Goal: Information Seeking & Learning: Learn about a topic

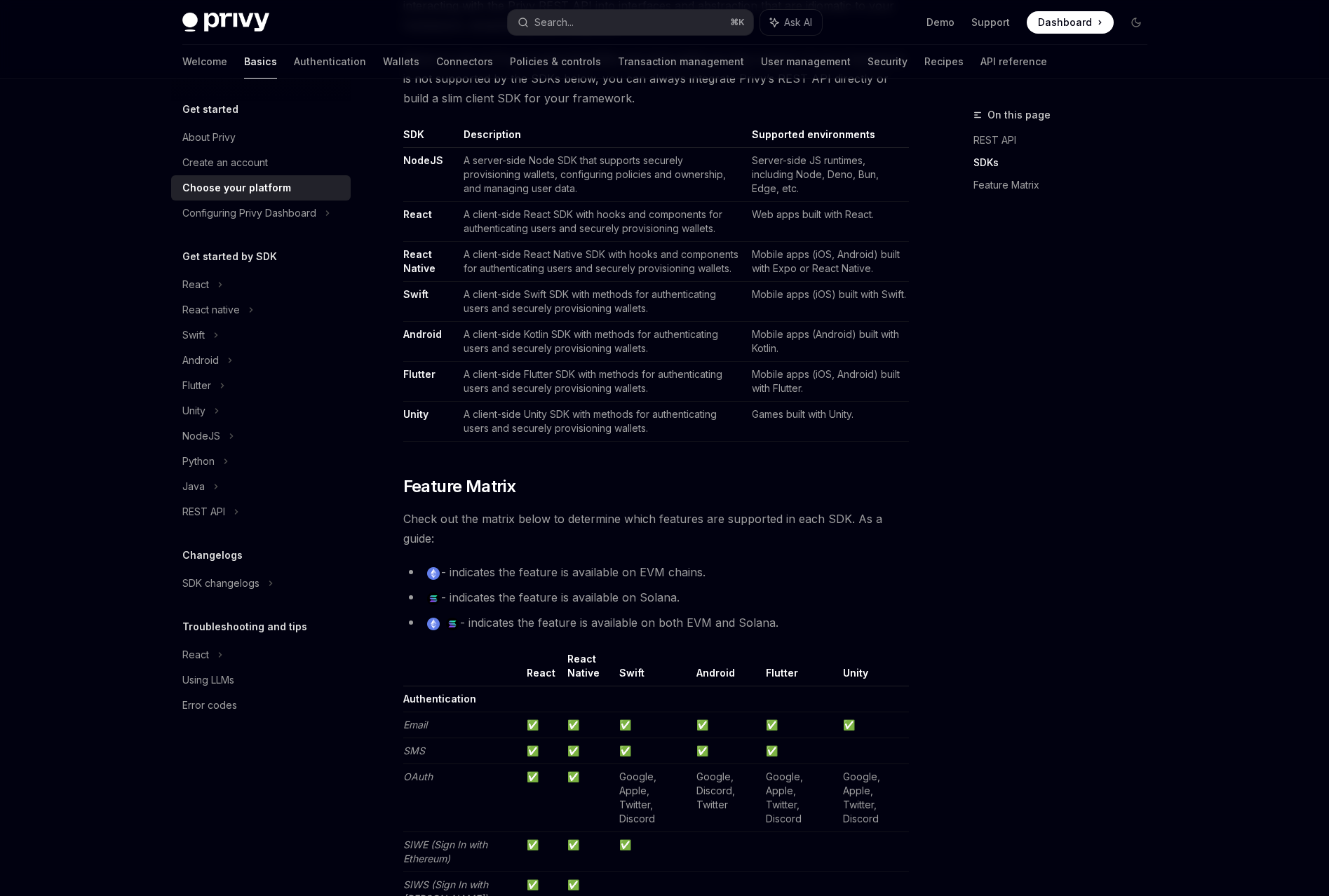
scroll to position [816, 0]
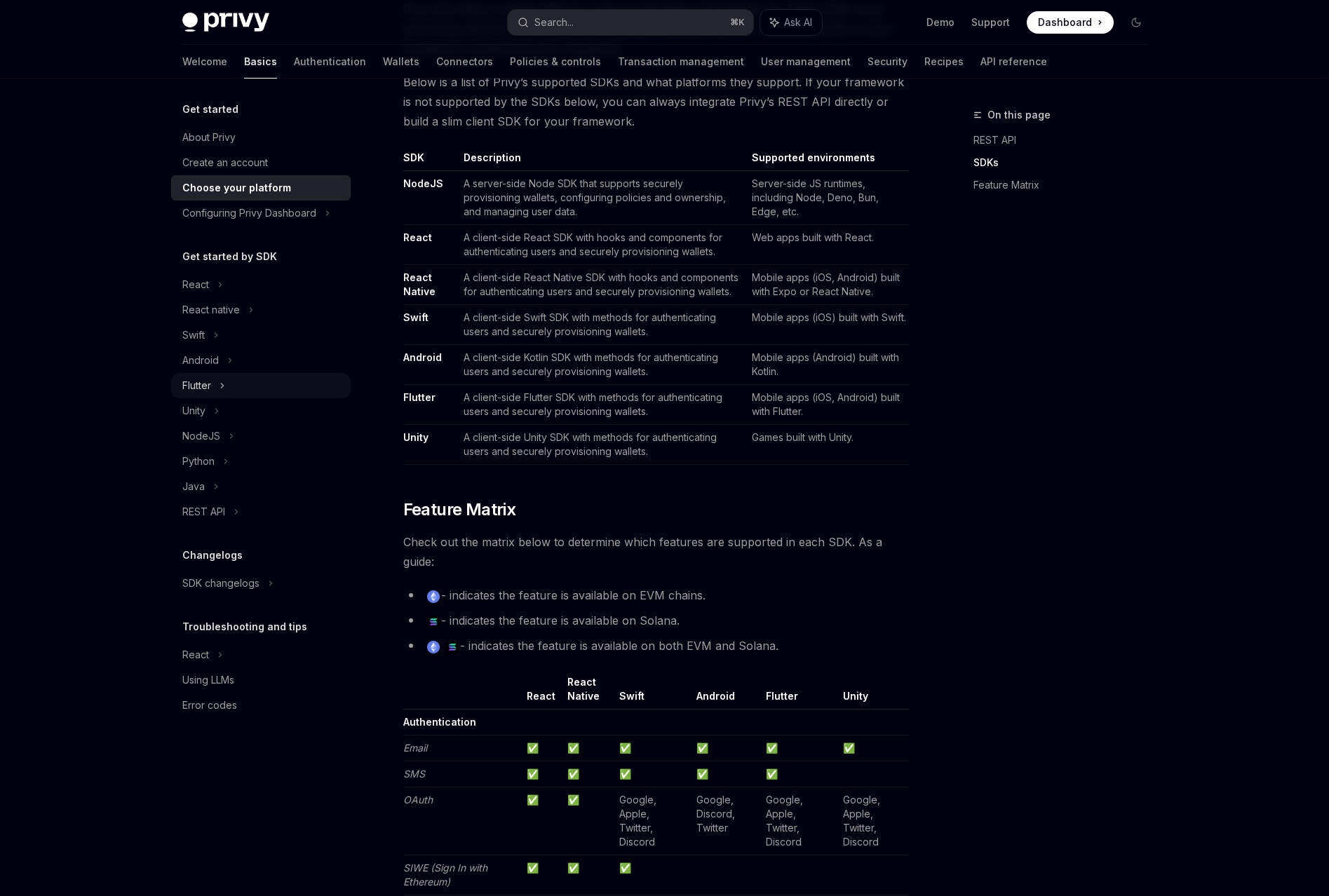
click at [225, 378] on icon at bounding box center [222, 386] width 5 height 17
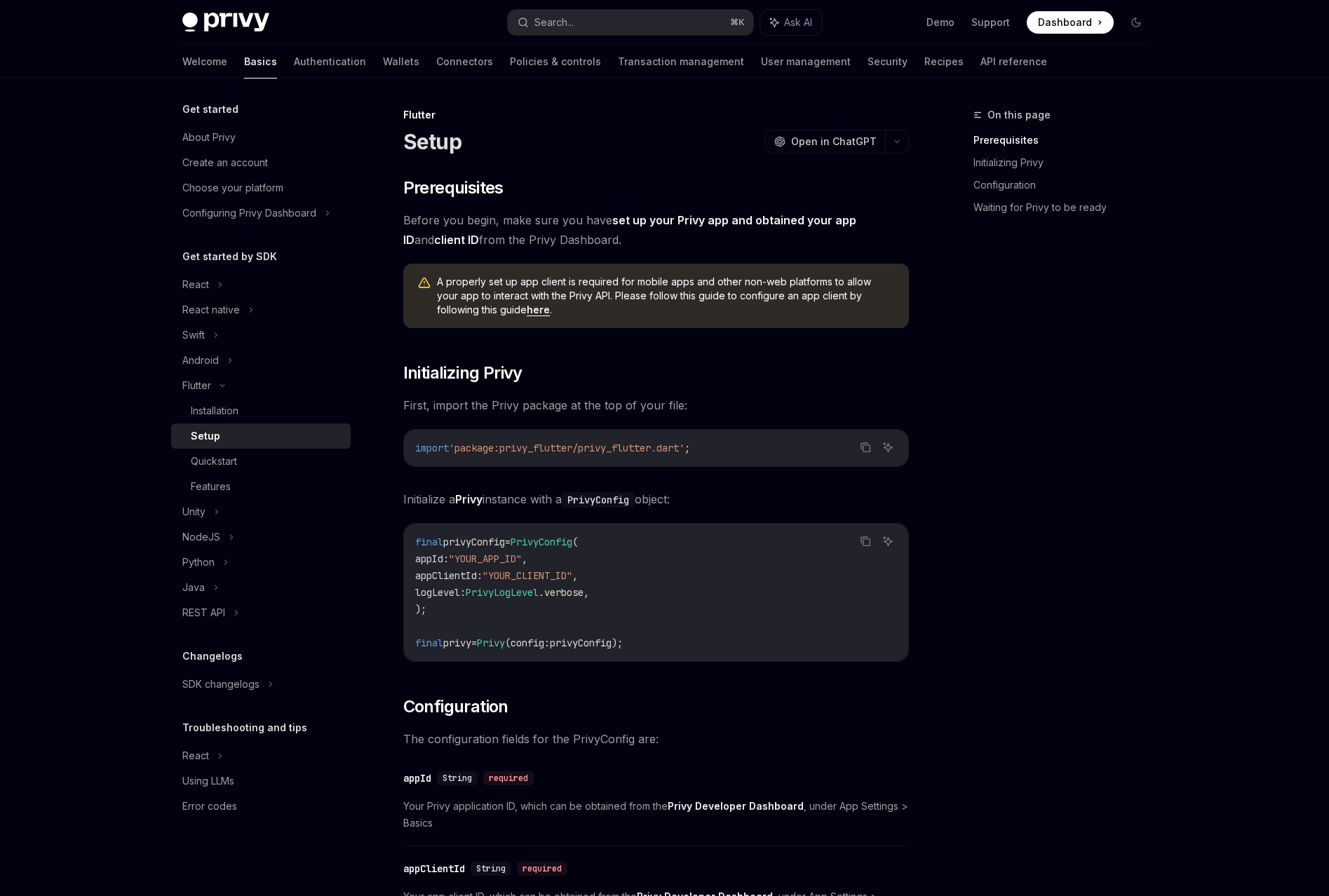
drag, startPoint x: 495, startPoint y: 168, endPoint x: 698, endPoint y: 174, distance: 203.1
click at [698, 211] on span "Before you begin, make sure you have set up your Privy app and obtained your ap…" at bounding box center [656, 230] width 506 height 39
click at [641, 213] on link "set up your Privy app and obtained your app ID" at bounding box center [630, 230] width 453 height 34
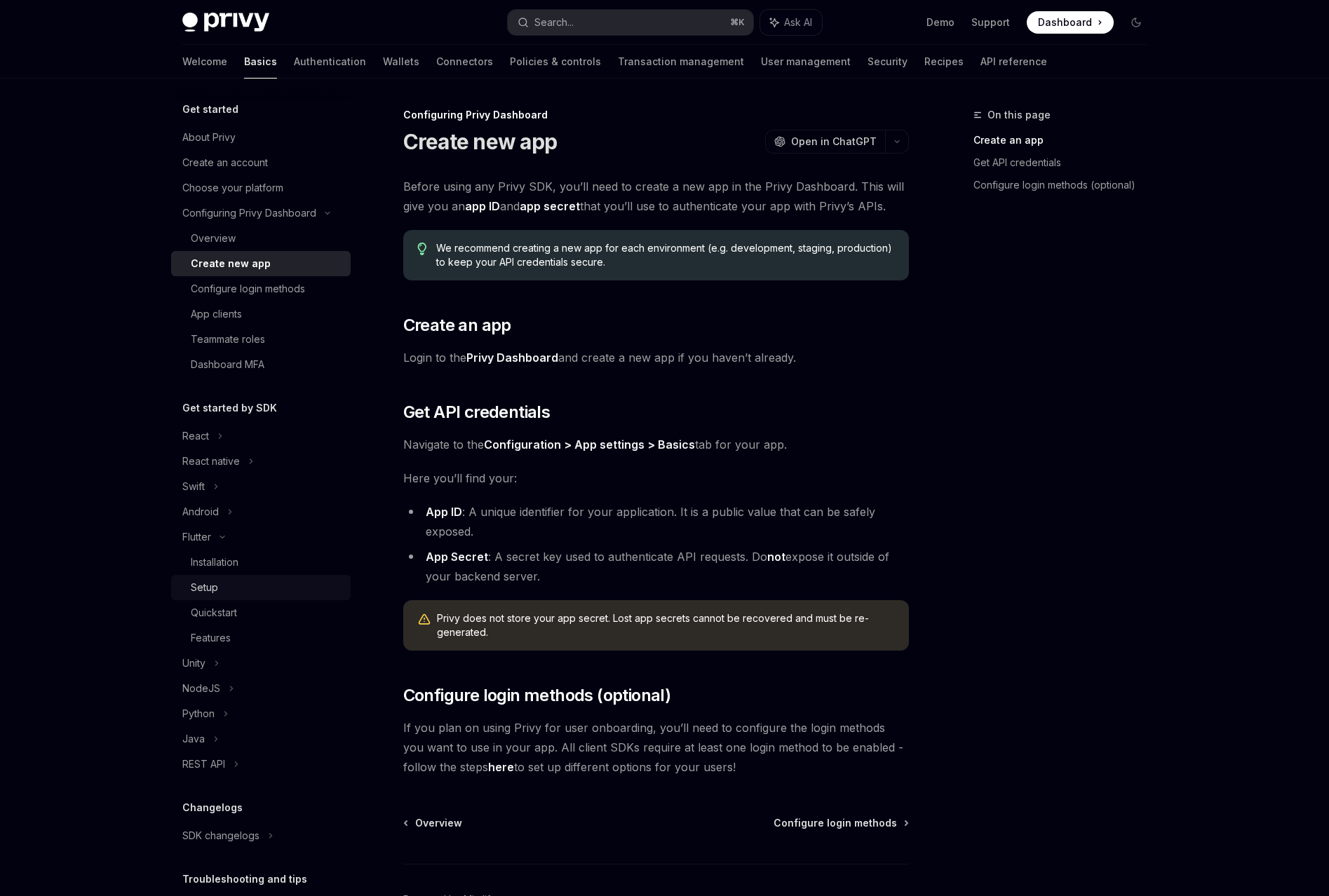
click at [218, 579] on div "Setup" at bounding box center [205, 587] width 28 height 17
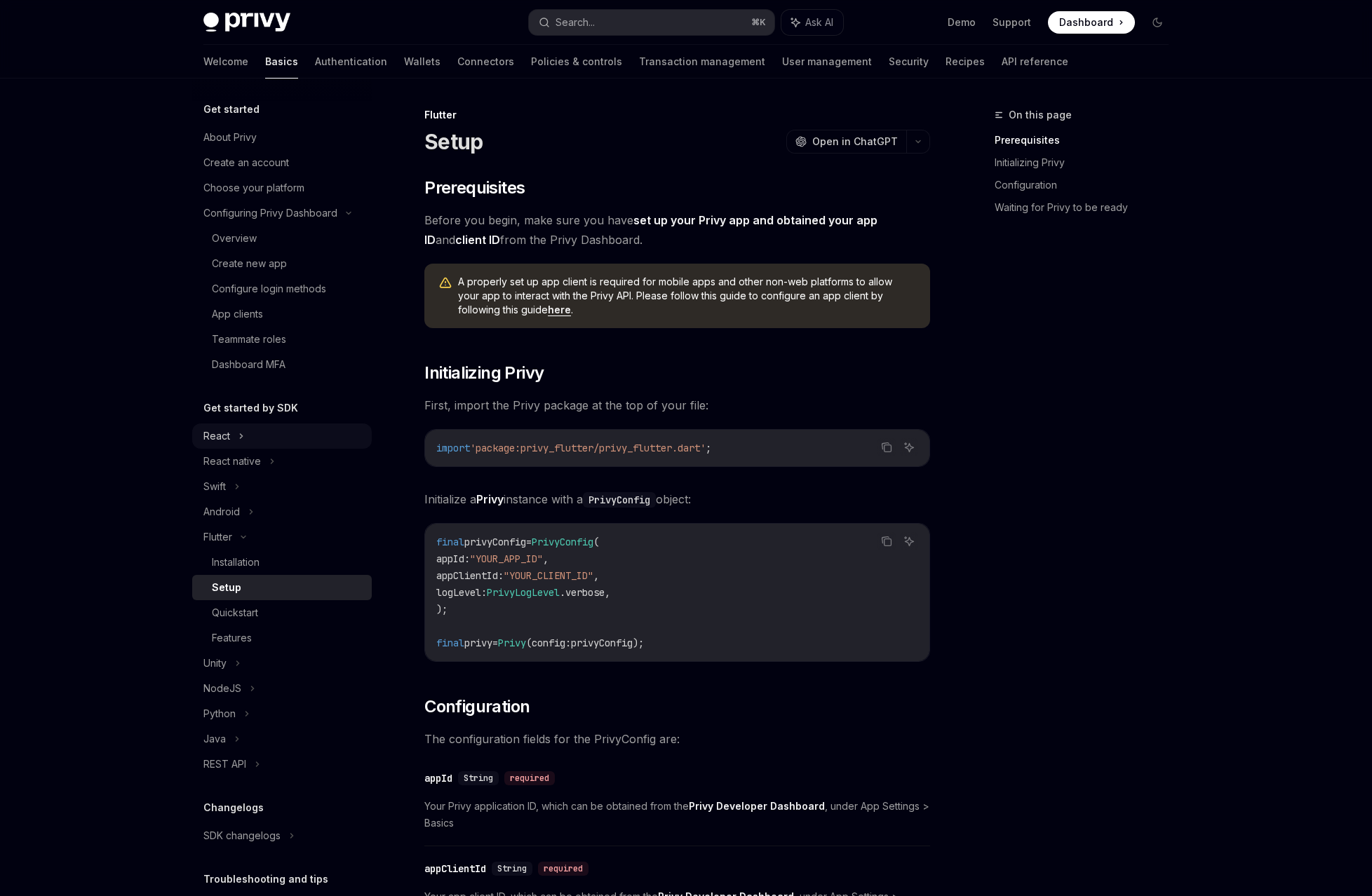
click at [347, 423] on div "React" at bounding box center [282, 436] width 179 height 25
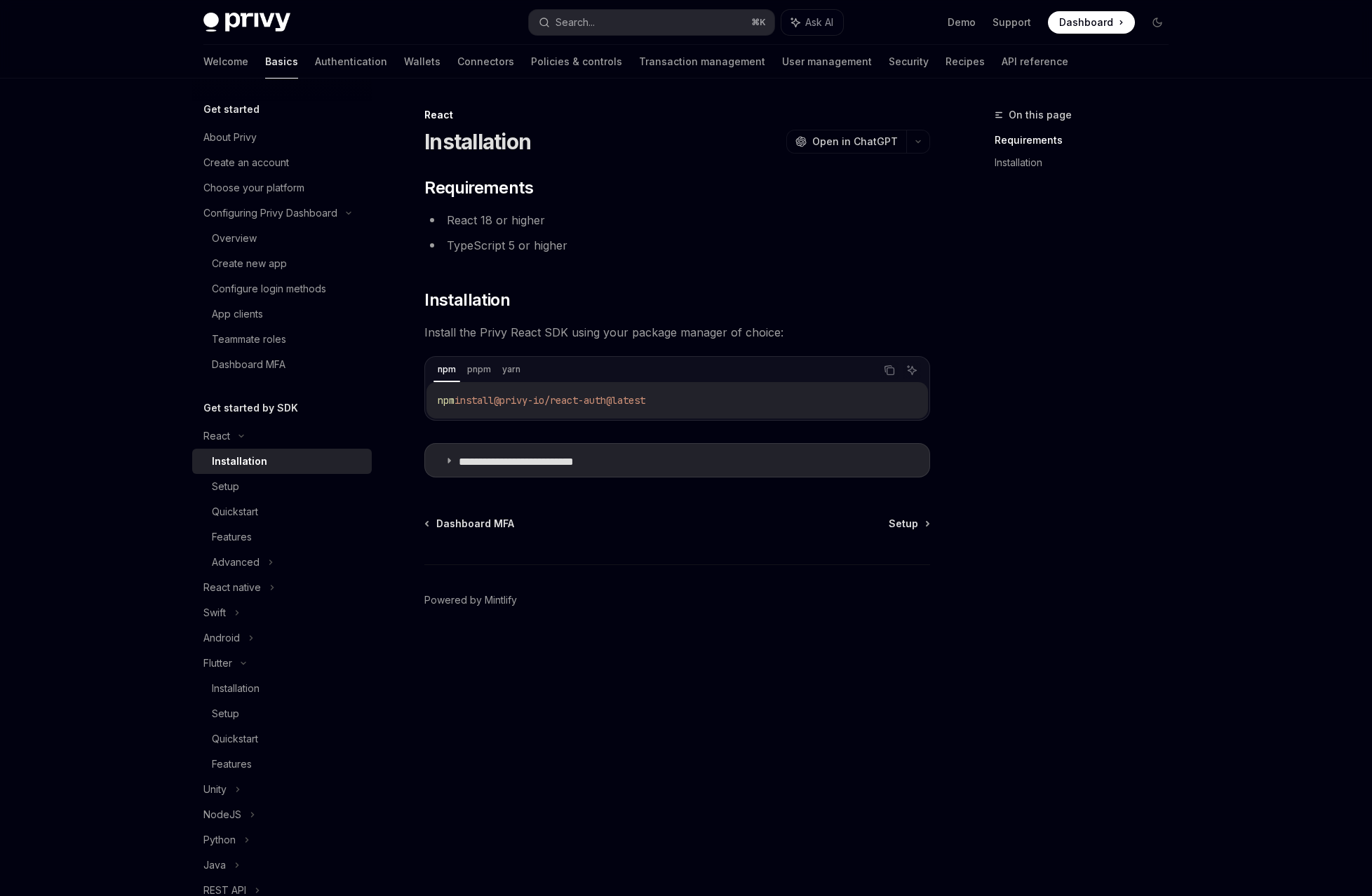
drag, startPoint x: 645, startPoint y: 304, endPoint x: 482, endPoint y: 309, distance: 163.1
click at [482, 309] on div "**********" at bounding box center [545, 501] width 774 height 790
drag, startPoint x: 587, startPoint y: 303, endPoint x: 650, endPoint y: 297, distance: 63.3
click at [645, 394] on span "@privy-io/react-auth@latest" at bounding box center [570, 401] width 152 height 12
click at [689, 392] on code "npm install @privy-io/react-auth@latest" at bounding box center [676, 401] width 479 height 17
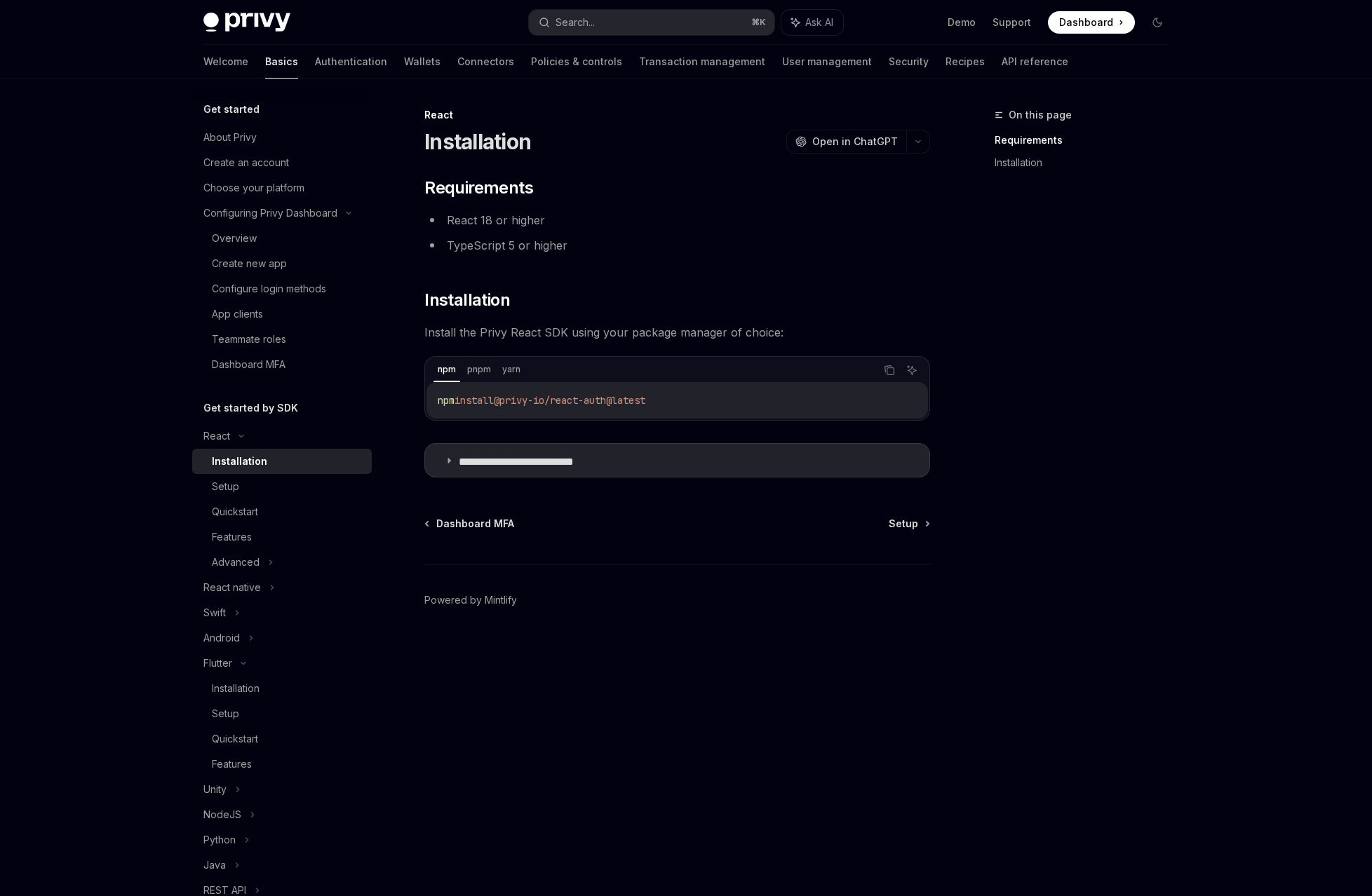
drag, startPoint x: 681, startPoint y: 302, endPoint x: 496, endPoint y: 306, distance: 185.0
click at [496, 382] on div "npm install @privy-io/react-auth@latest" at bounding box center [677, 401] width 502 height 37
copy span "npm install @privy-io/react-auth@latest"
click at [569, 564] on footer "Powered by Mintlify" at bounding box center [677, 625] width 506 height 121
click at [889, 517] on span "Setup" at bounding box center [903, 524] width 29 height 14
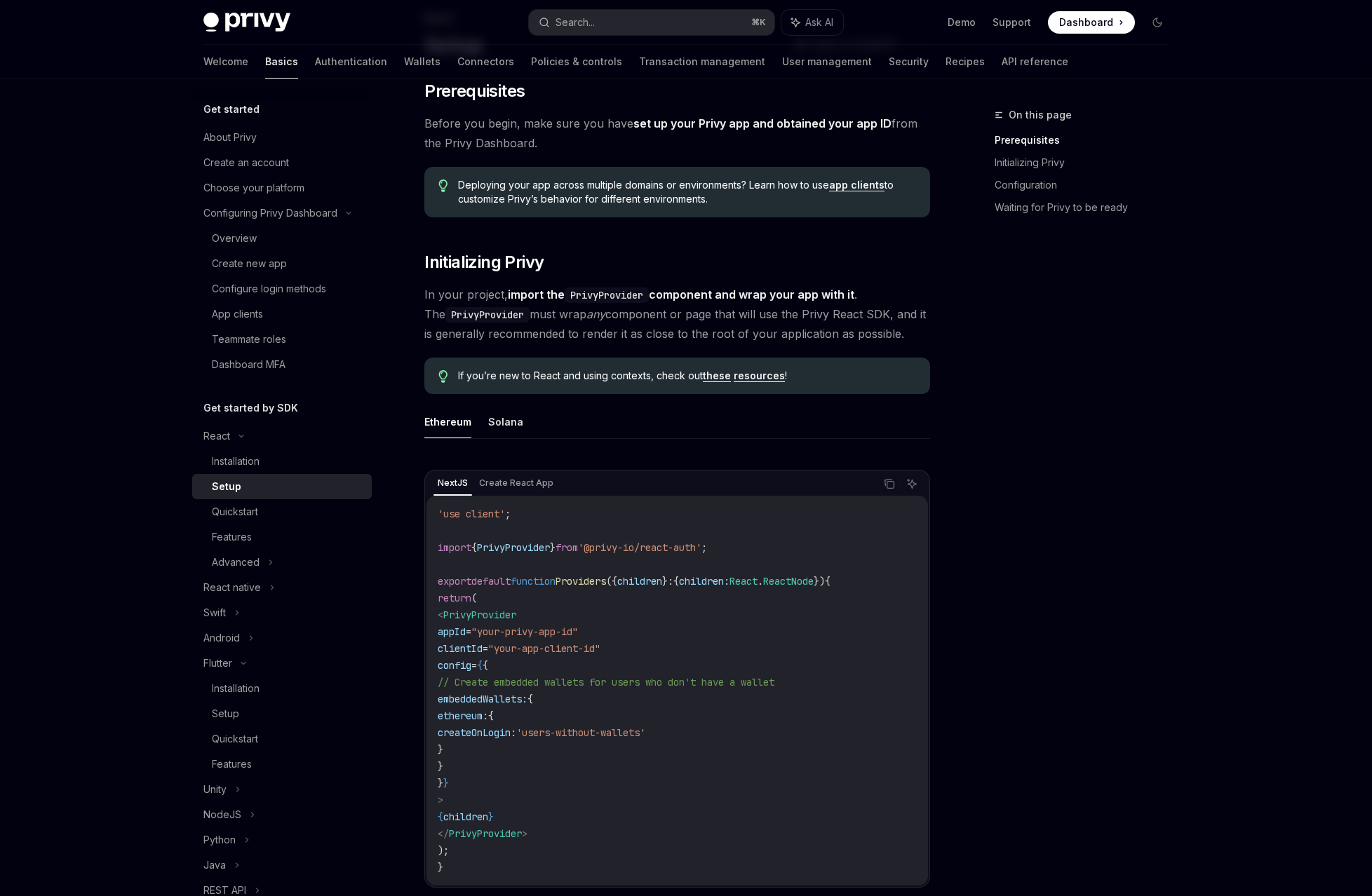
scroll to position [94, 0]
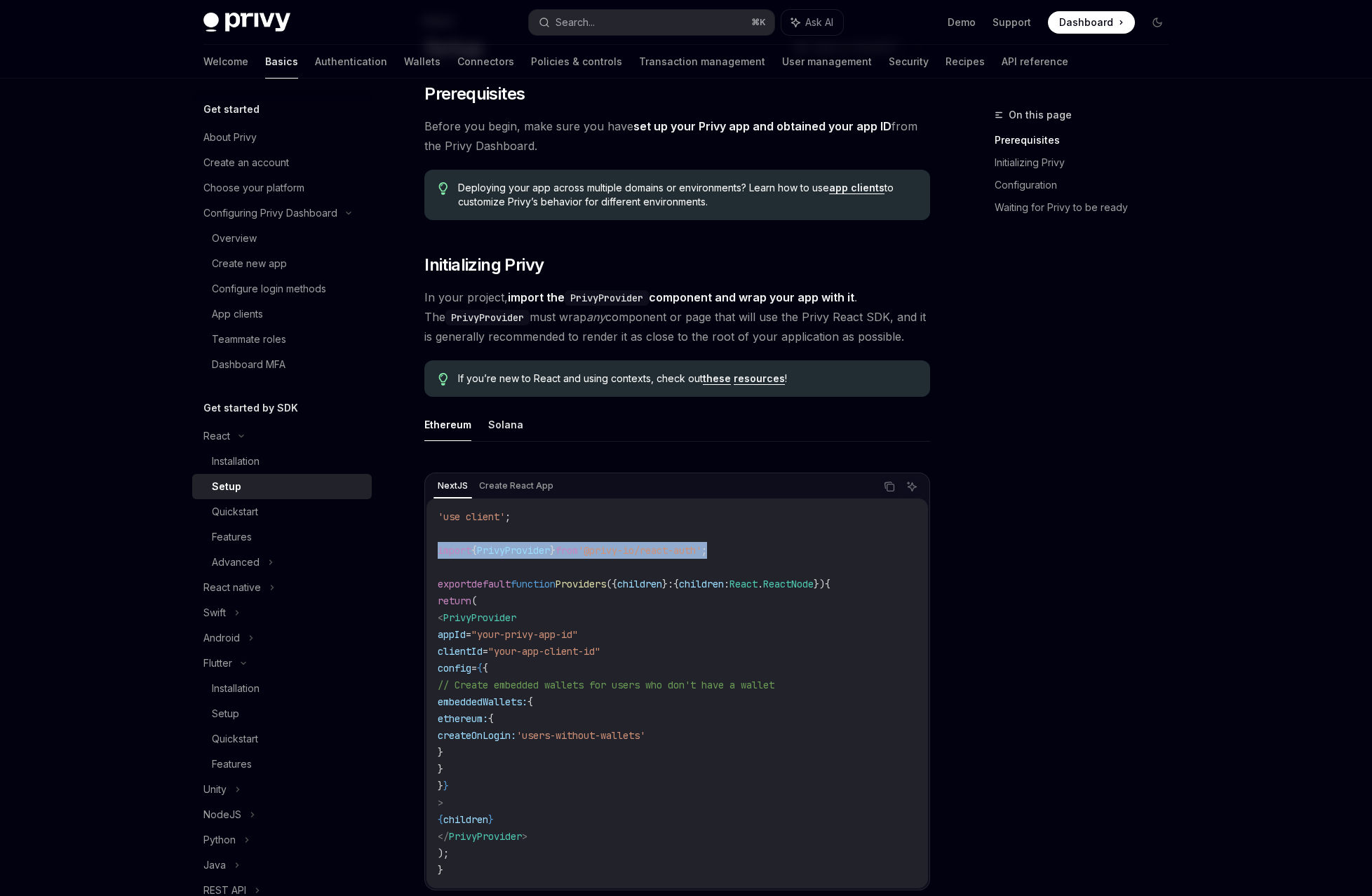
drag, startPoint x: 729, startPoint y: 391, endPoint x: 499, endPoint y: 393, distance: 230.0
click at [499, 499] on div "'use client' ; import { PrivyProvider } from '@privy-io/react-auth' ; export de…" at bounding box center [677, 693] width 502 height 390
copy span "import { PrivyProvider } from '@privy-io/react-auth' ;"
drag, startPoint x: 528, startPoint y: 456, endPoint x: 588, endPoint y: 468, distance: 61.2
click at [588, 508] on code "'use client' ; import { PrivyProvider } from '@privy-io/react-auth' ; export de…" at bounding box center [676, 693] width 479 height 370
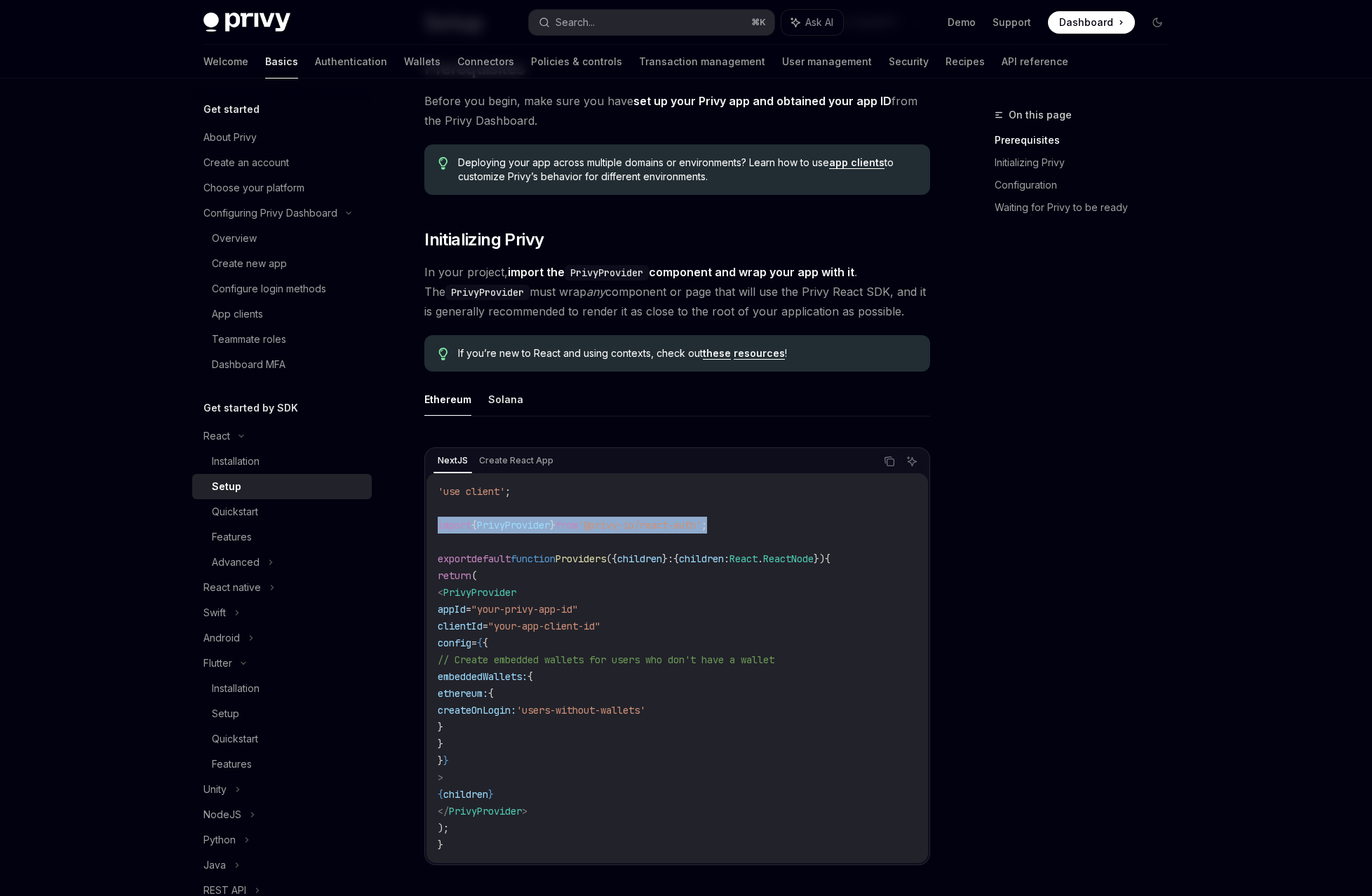
scroll to position [120, 0]
click at [471, 636] on span "config" at bounding box center [454, 642] width 34 height 12
drag, startPoint x: 528, startPoint y: 428, endPoint x: 542, endPoint y: 541, distance: 113.9
click at [542, 541] on code "'use client' ; import { PrivyProvider } from '@privy-io/react-auth' ; export de…" at bounding box center [676, 667] width 479 height 370
copy code "appId = "your-privy-app-id" clientId = "your-app-client-id" config = { { // Cre…"
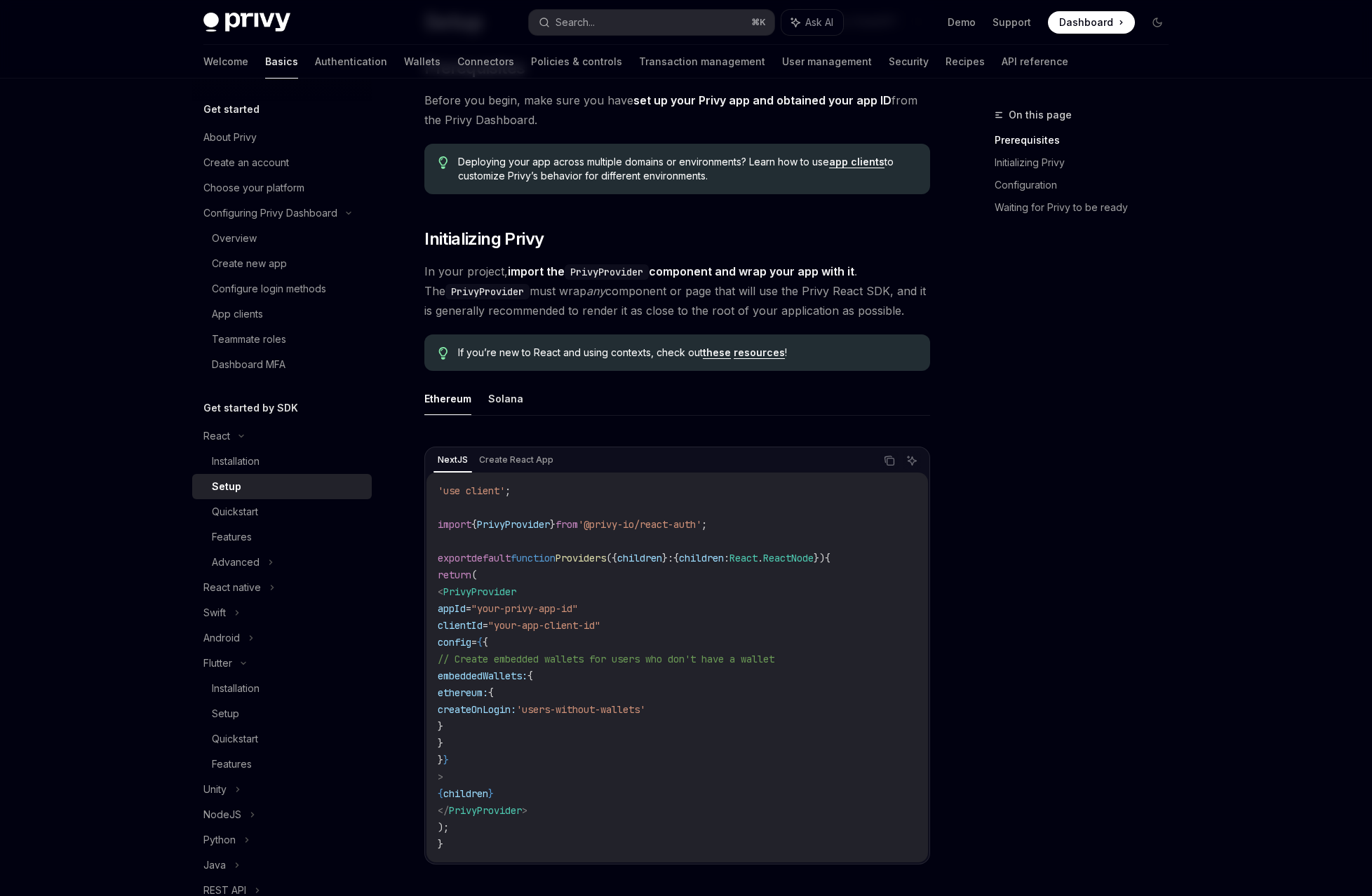
click at [644, 522] on code "'use client' ; import { PrivyProvider } from '@privy-io/react-auth' ; export de…" at bounding box center [676, 667] width 479 height 370
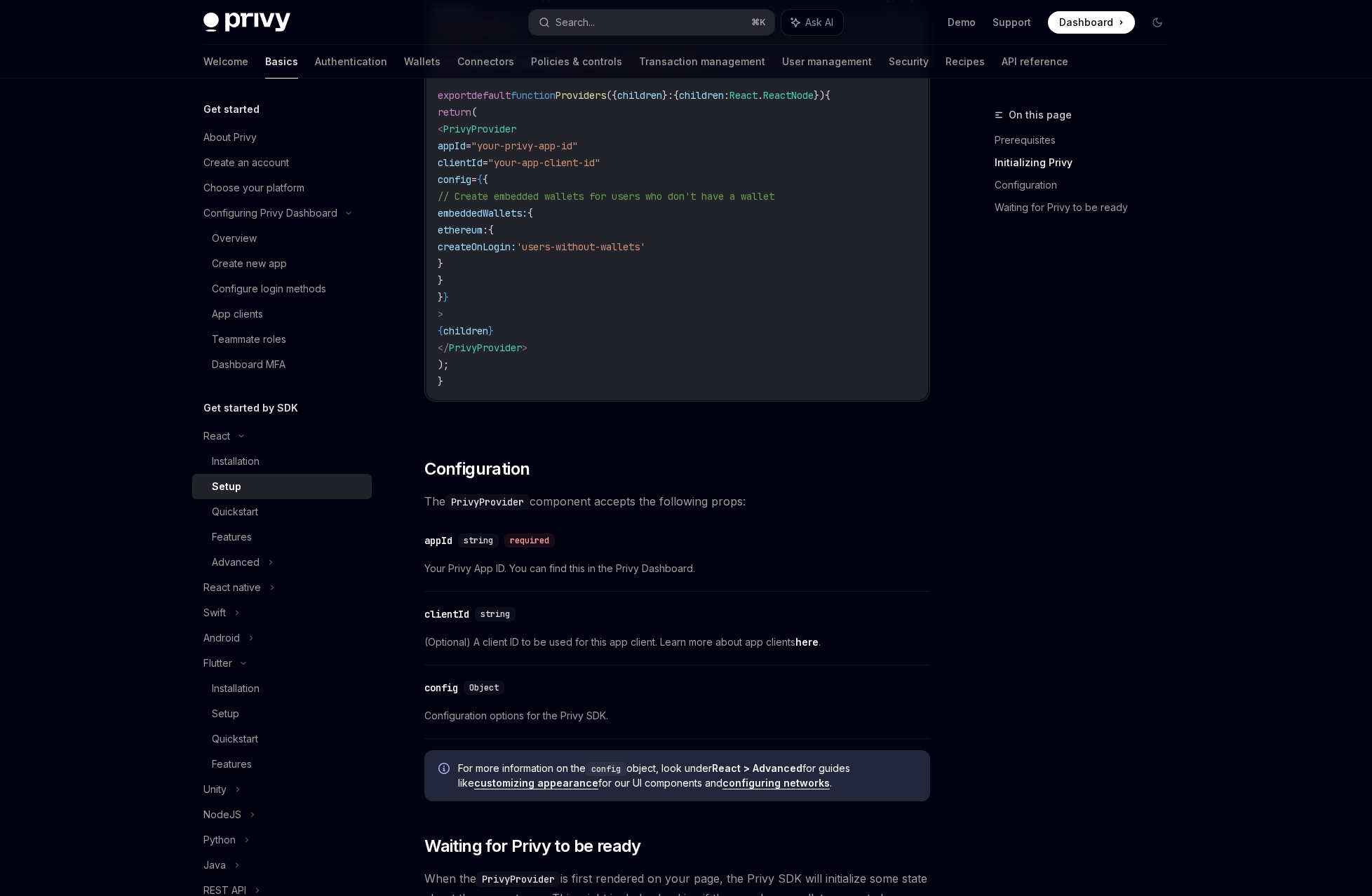
scroll to position [585, 0]
click at [795, 634] on link "here" at bounding box center [807, 640] width 23 height 12
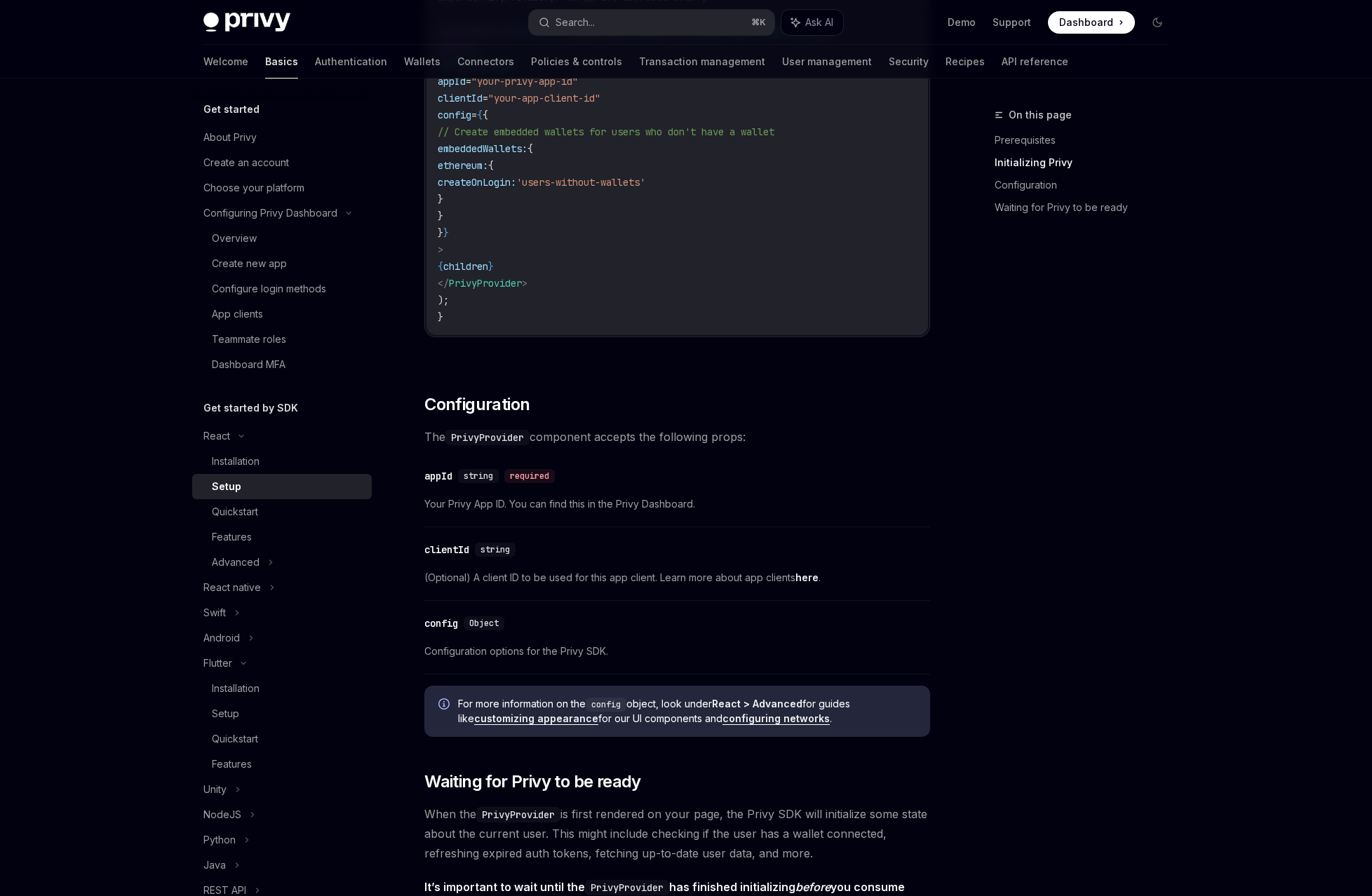
scroll to position [659, 0]
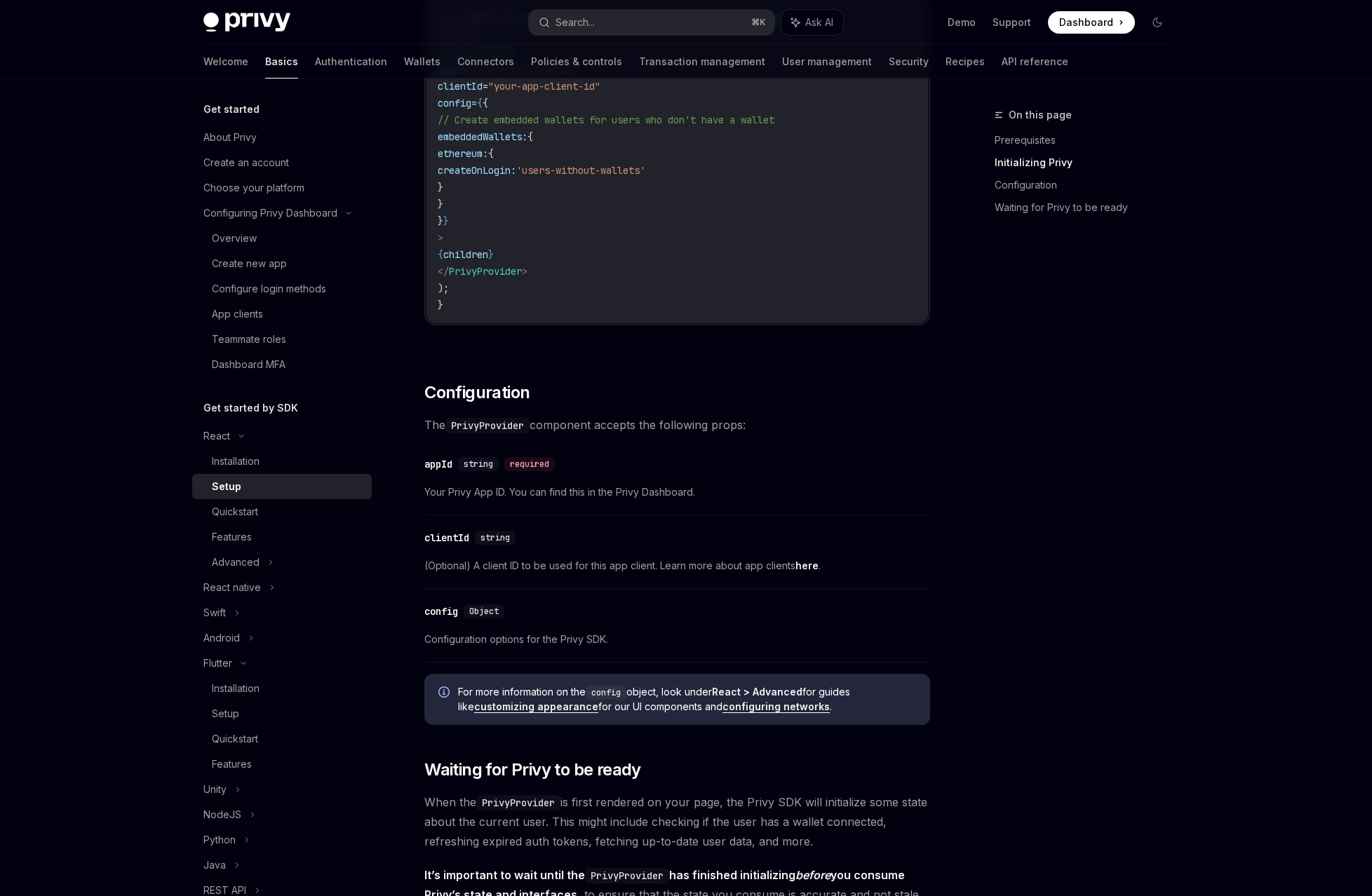
click at [575, 701] on link "customizing appearance" at bounding box center [536, 707] width 124 height 12
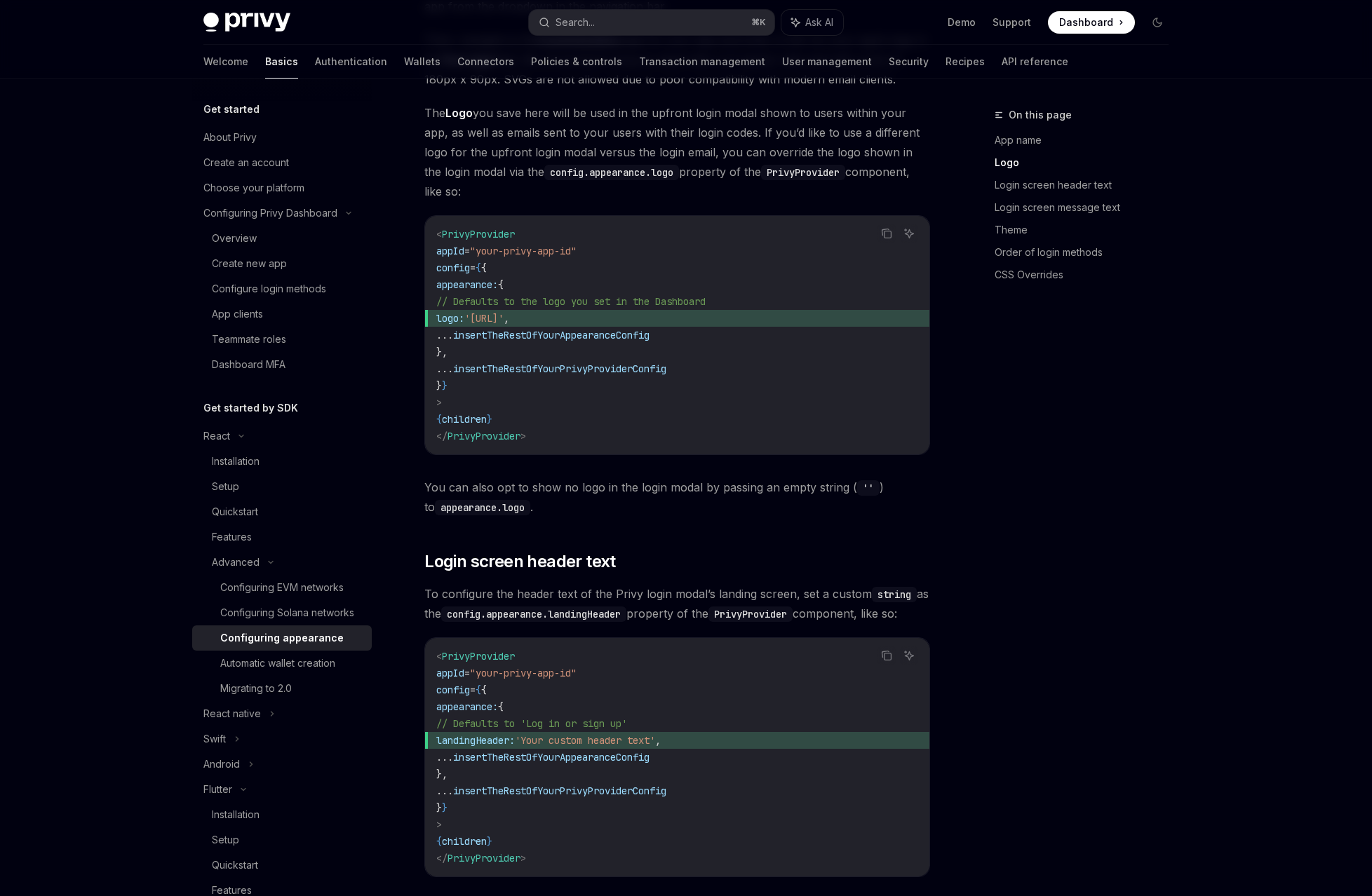
scroll to position [456, 0]
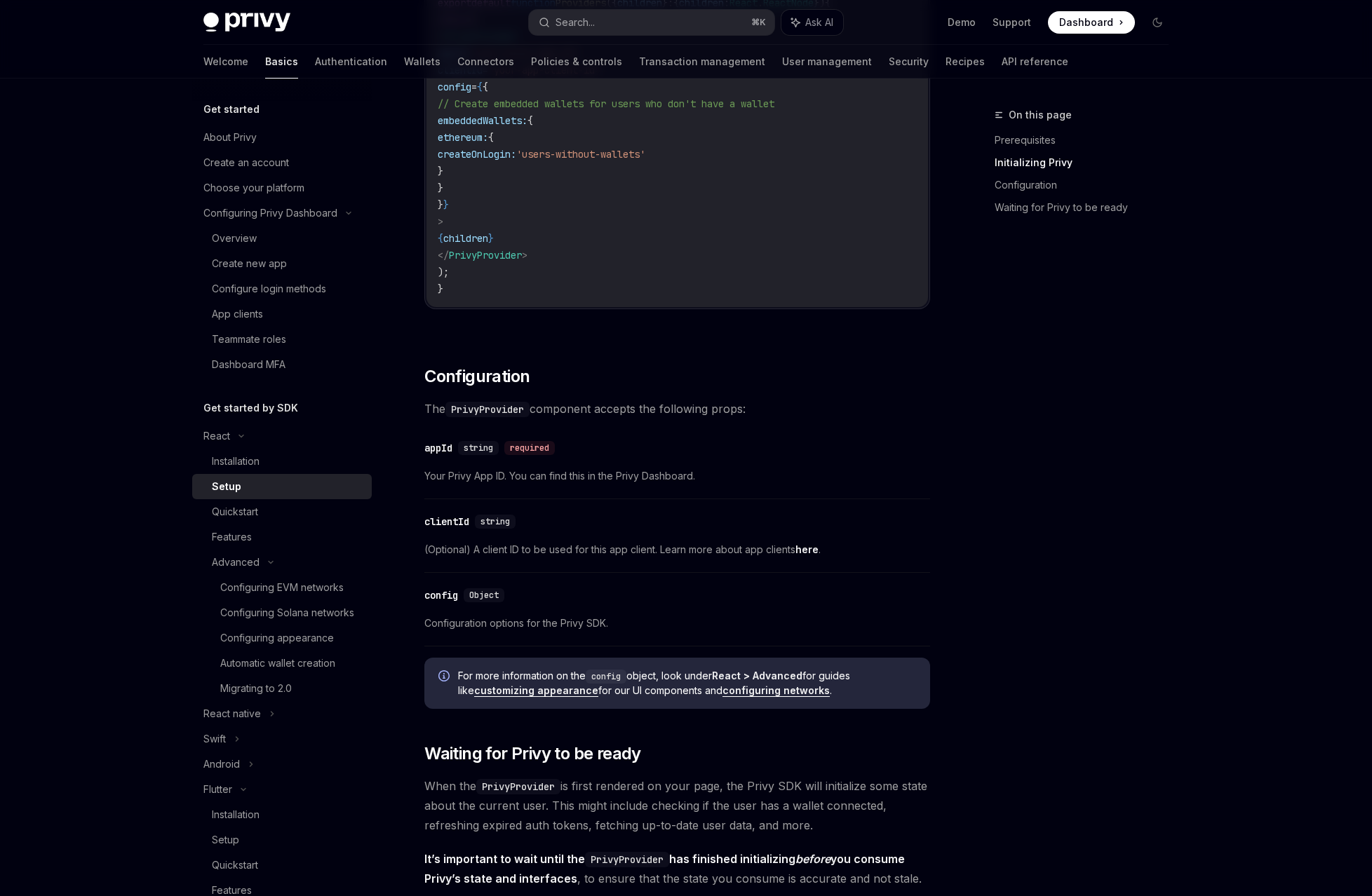
scroll to position [678, 0]
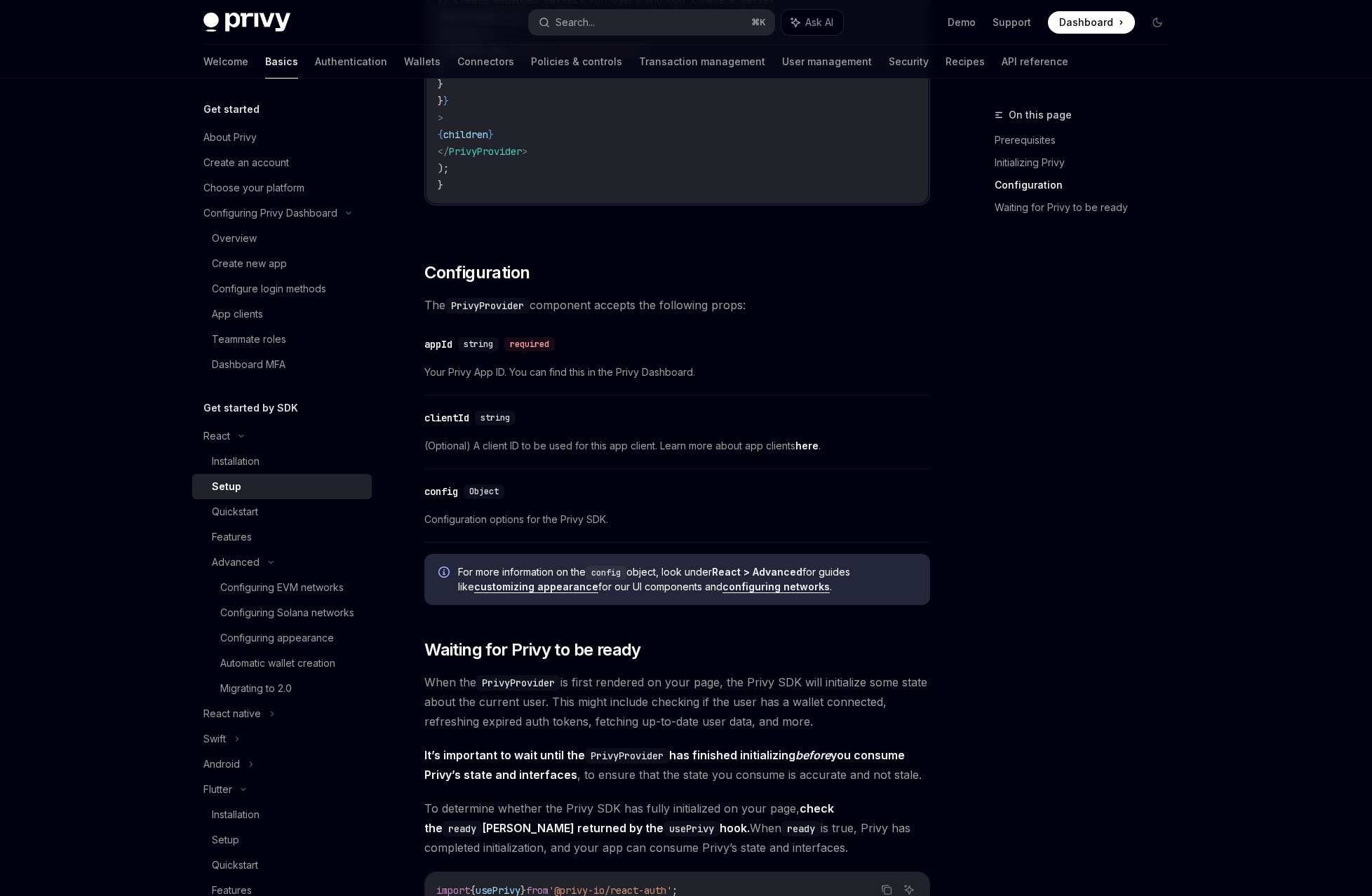
scroll to position [790, 0]
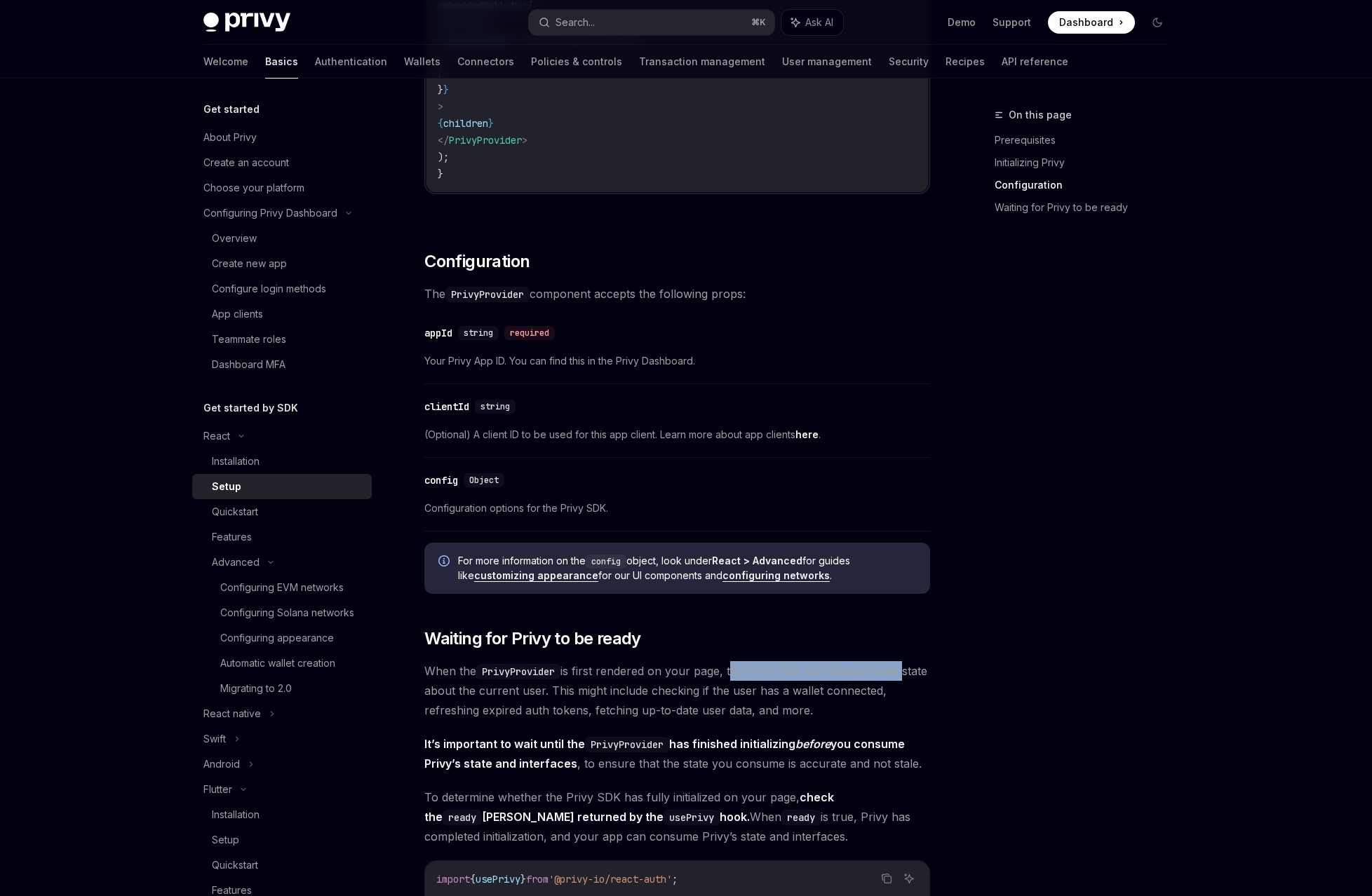
drag, startPoint x: 720, startPoint y: 310, endPoint x: 853, endPoint y: 311, distance: 133.0
click at [853, 661] on span "When the PrivyProvider is first rendered on your page, the Privy SDK will initi…" at bounding box center [677, 690] width 506 height 59
drag, startPoint x: 552, startPoint y: 327, endPoint x: 601, endPoint y: 328, distance: 49.0
click at [601, 661] on span "When the PrivyProvider is first rendered on your page, the Privy SDK will initi…" at bounding box center [677, 690] width 506 height 59
drag, startPoint x: 611, startPoint y: 327, endPoint x: 859, endPoint y: 319, distance: 248.1
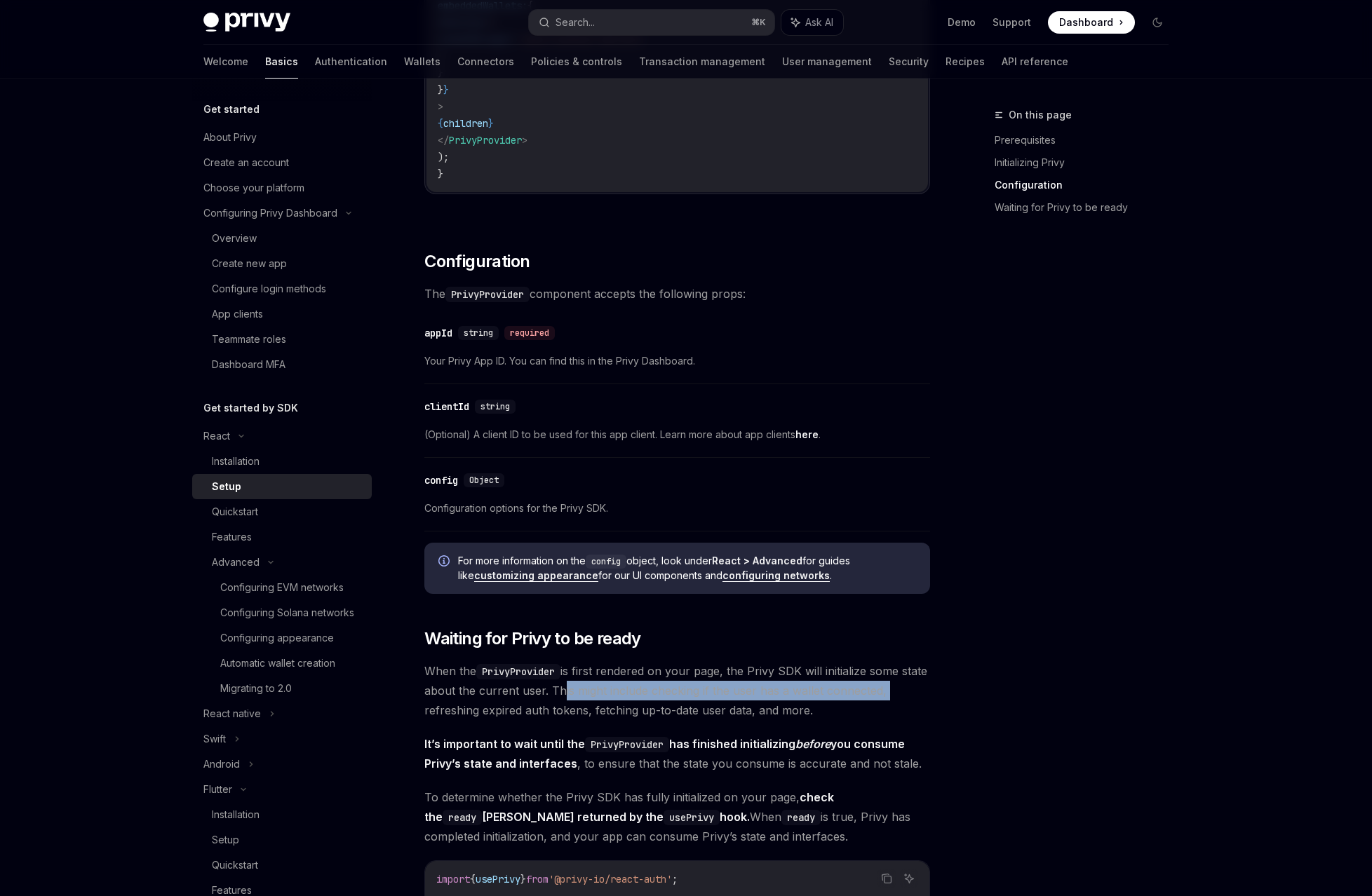
click at [859, 661] on span "When the PrivyProvider is first rendered on your page, the Privy SDK will initi…" at bounding box center [677, 690] width 506 height 59
drag, startPoint x: 532, startPoint y: 344, endPoint x: 784, endPoint y: 343, distance: 252.0
click at [784, 661] on span "When the PrivyProvider is first rendered on your page, the Privy SDK will initi…" at bounding box center [677, 690] width 506 height 59
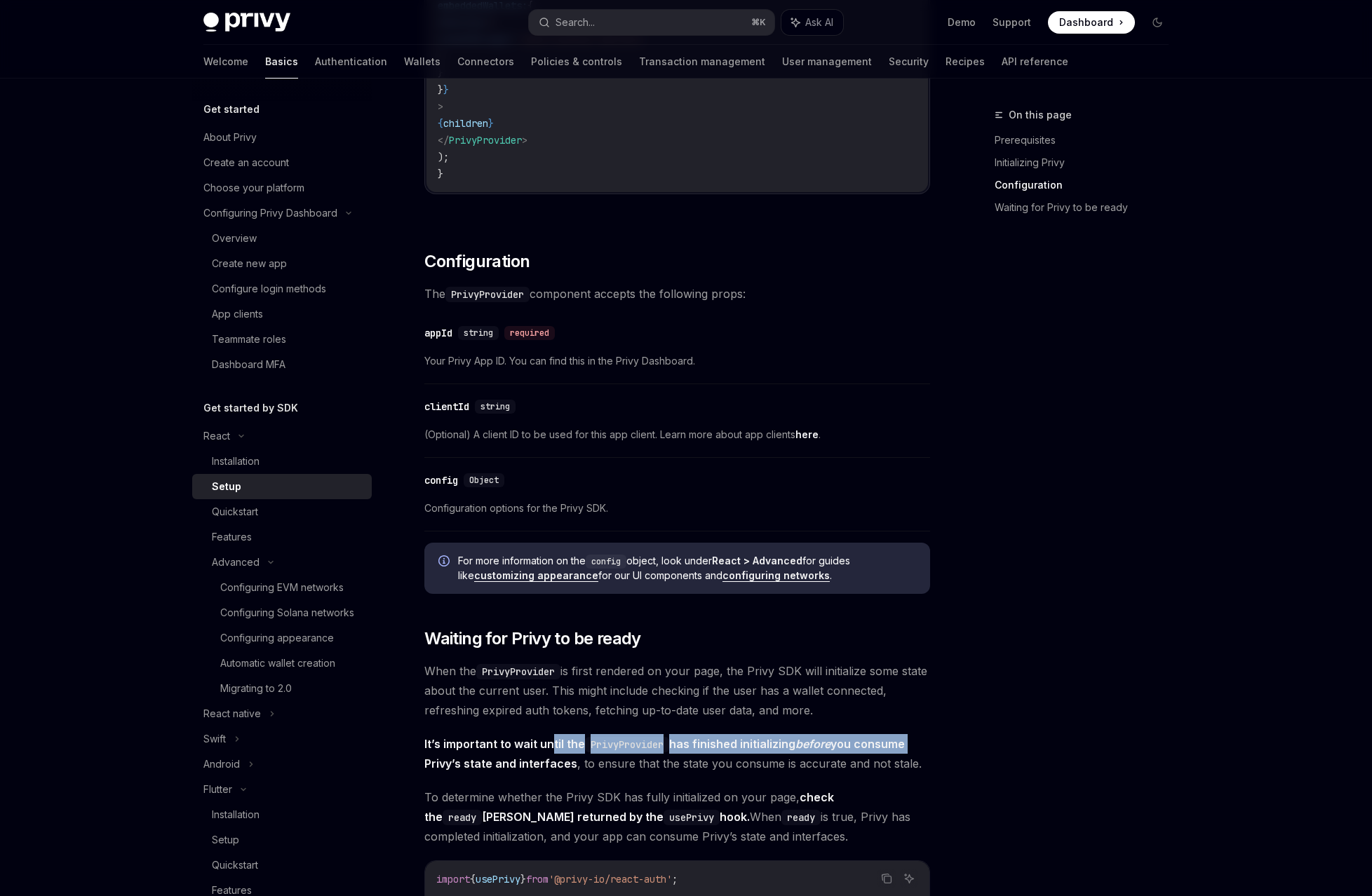
drag, startPoint x: 586, startPoint y: 362, endPoint x: 860, endPoint y: 357, distance: 274.0
click at [860, 734] on span "It’s important to wait until the PrivyProvider has finished initializing before…" at bounding box center [677, 754] width 506 height 39
drag, startPoint x: 604, startPoint y: 380, endPoint x: 673, endPoint y: 381, distance: 69.0
click at [673, 734] on span "It’s important to wait until the PrivyProvider has finished initializing before…" at bounding box center [677, 754] width 506 height 39
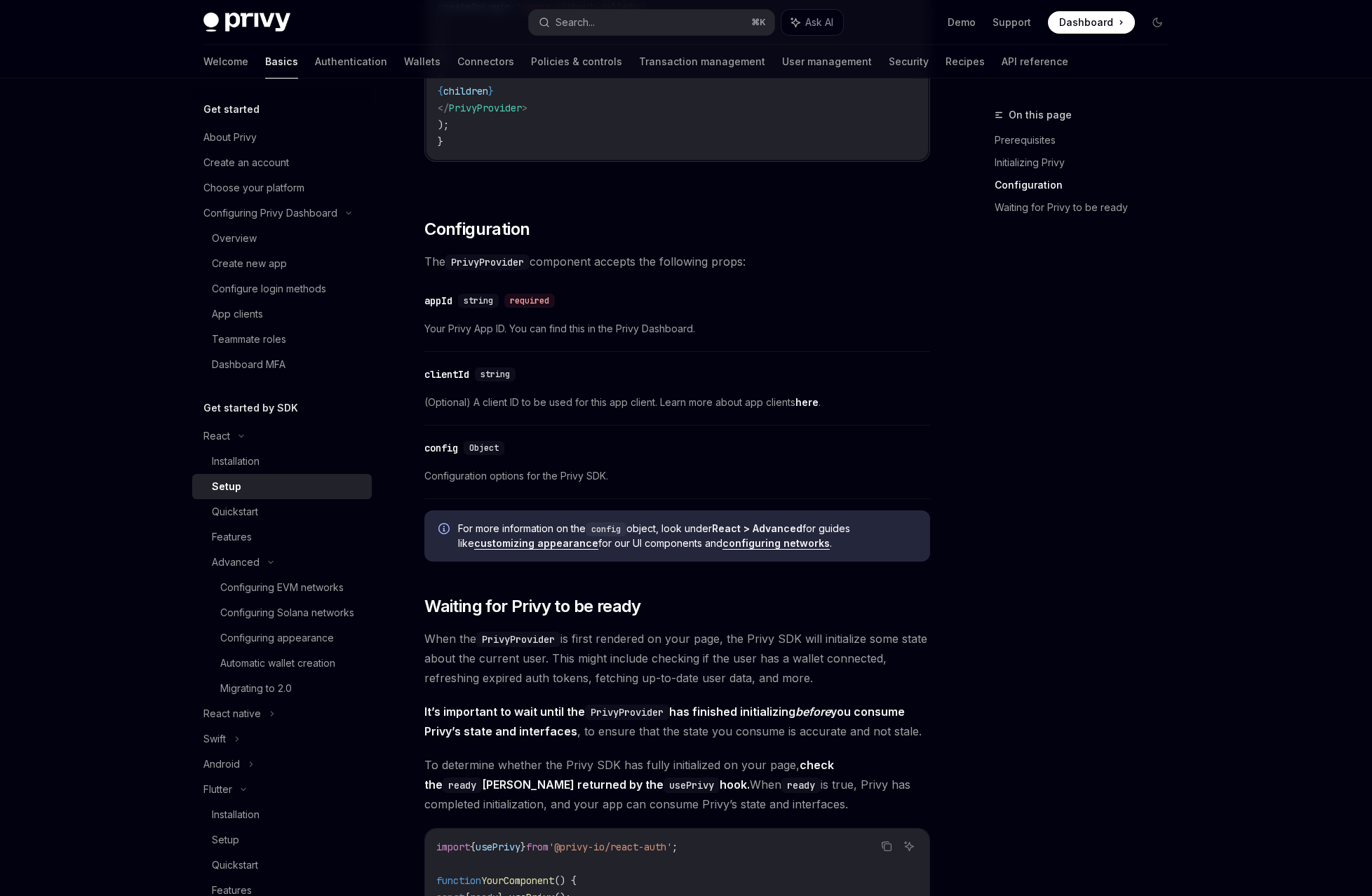
scroll to position [823, 0]
drag, startPoint x: 634, startPoint y: 386, endPoint x: 778, endPoint y: 401, distance: 144.8
click at [778, 754] on span "To determine whether the Privy SDK has fully initialized on your page, check th…" at bounding box center [677, 783] width 506 height 59
click at [792, 754] on span "To determine whether the Privy SDK has fully initialized on your page, check th…" at bounding box center [677, 783] width 506 height 59
drag, startPoint x: 666, startPoint y: 558, endPoint x: 473, endPoint y: 486, distance: 206.0
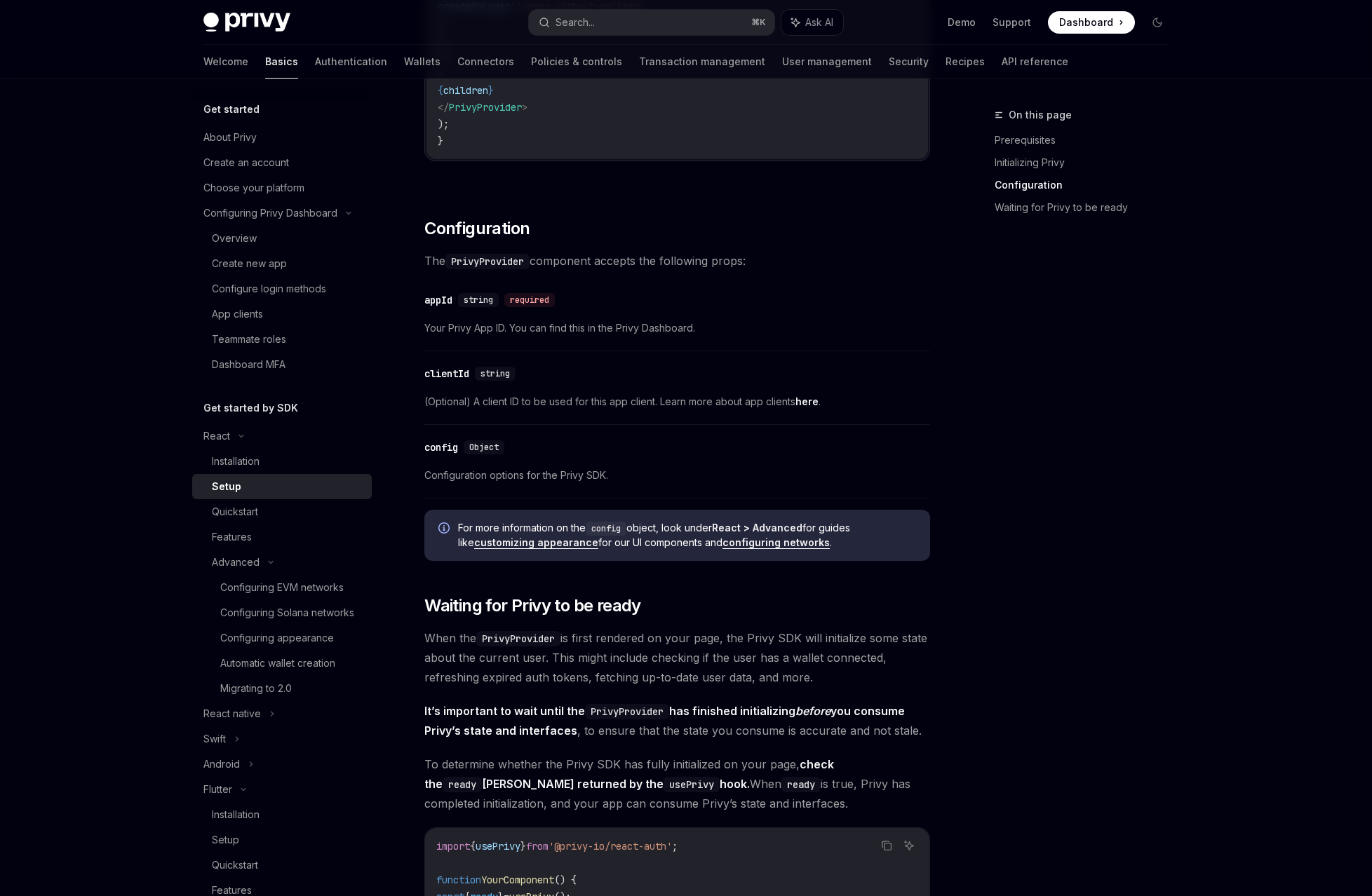
click at [473, 486] on div "React Setup OpenAI Open in ChatGPT OpenAI Open in ChatGPT ​ Prerequisites Befor…" at bounding box center [545, 430] width 774 height 2293
copy code "if ( ! ready ) { return < div > Loading... </ div > ; } // Now it's safe to use…"
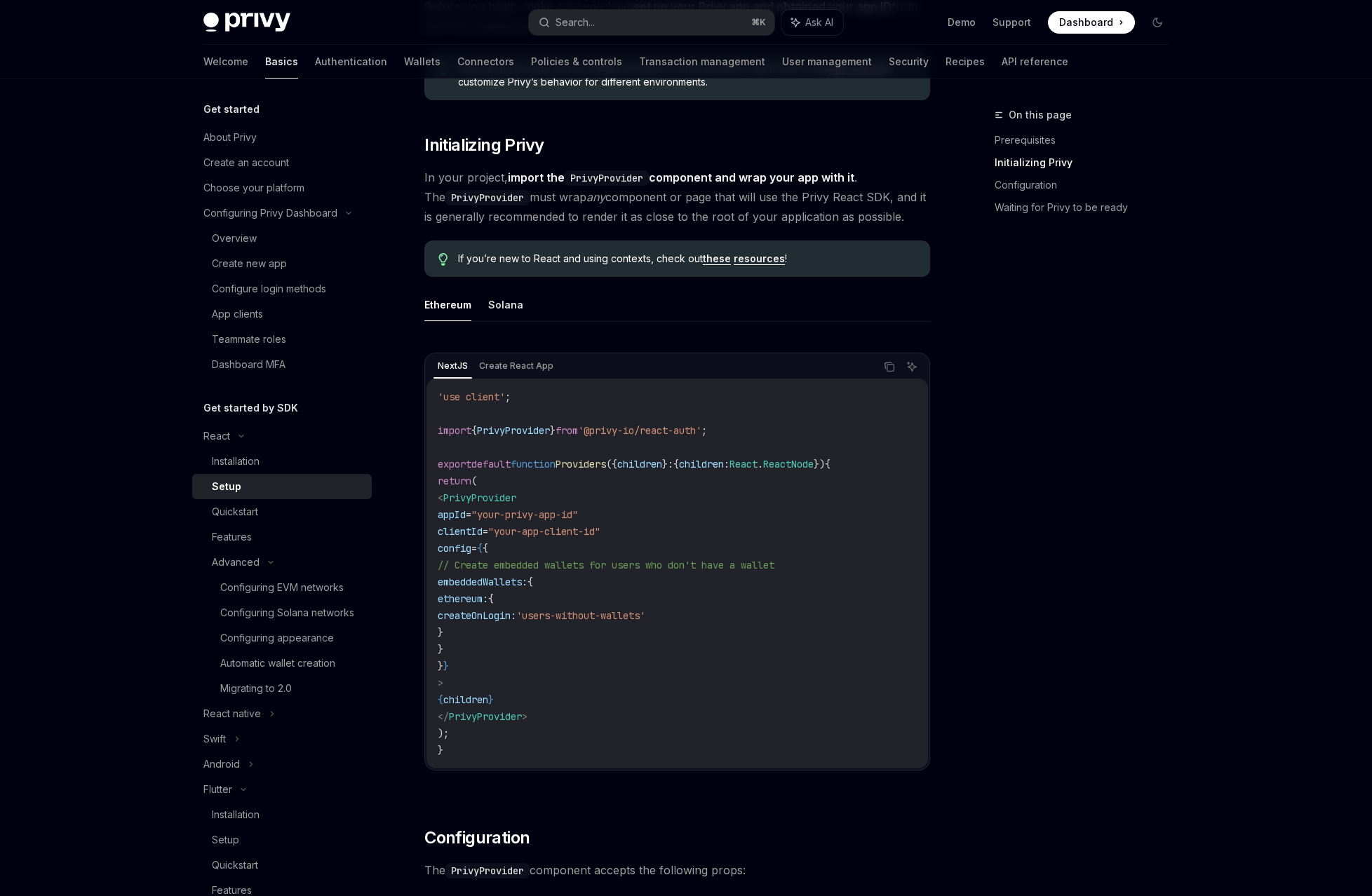
scroll to position [209, 0]
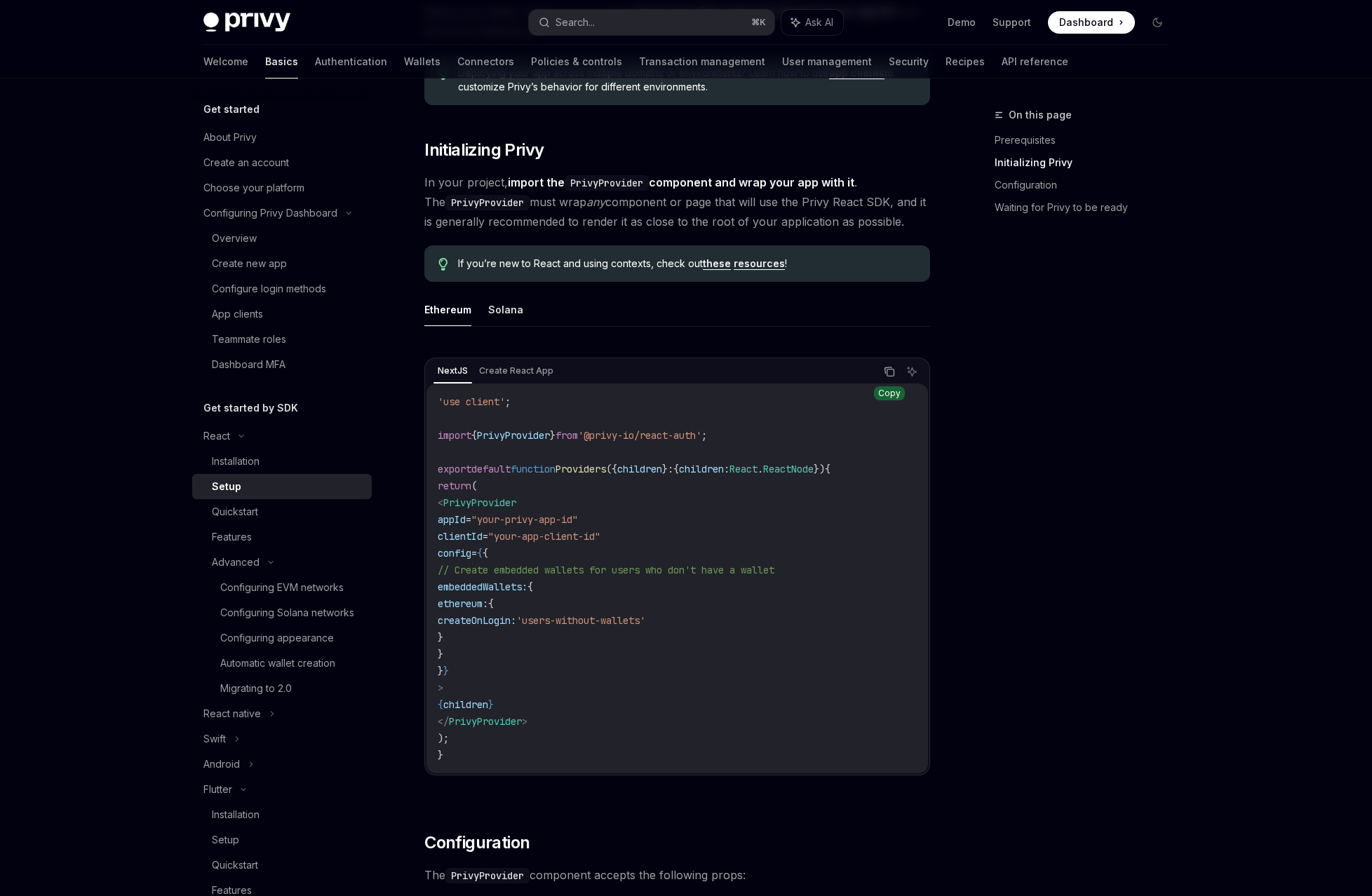
click at [884, 366] on icon "Copy the contents from the code block" at bounding box center [889, 371] width 11 height 11
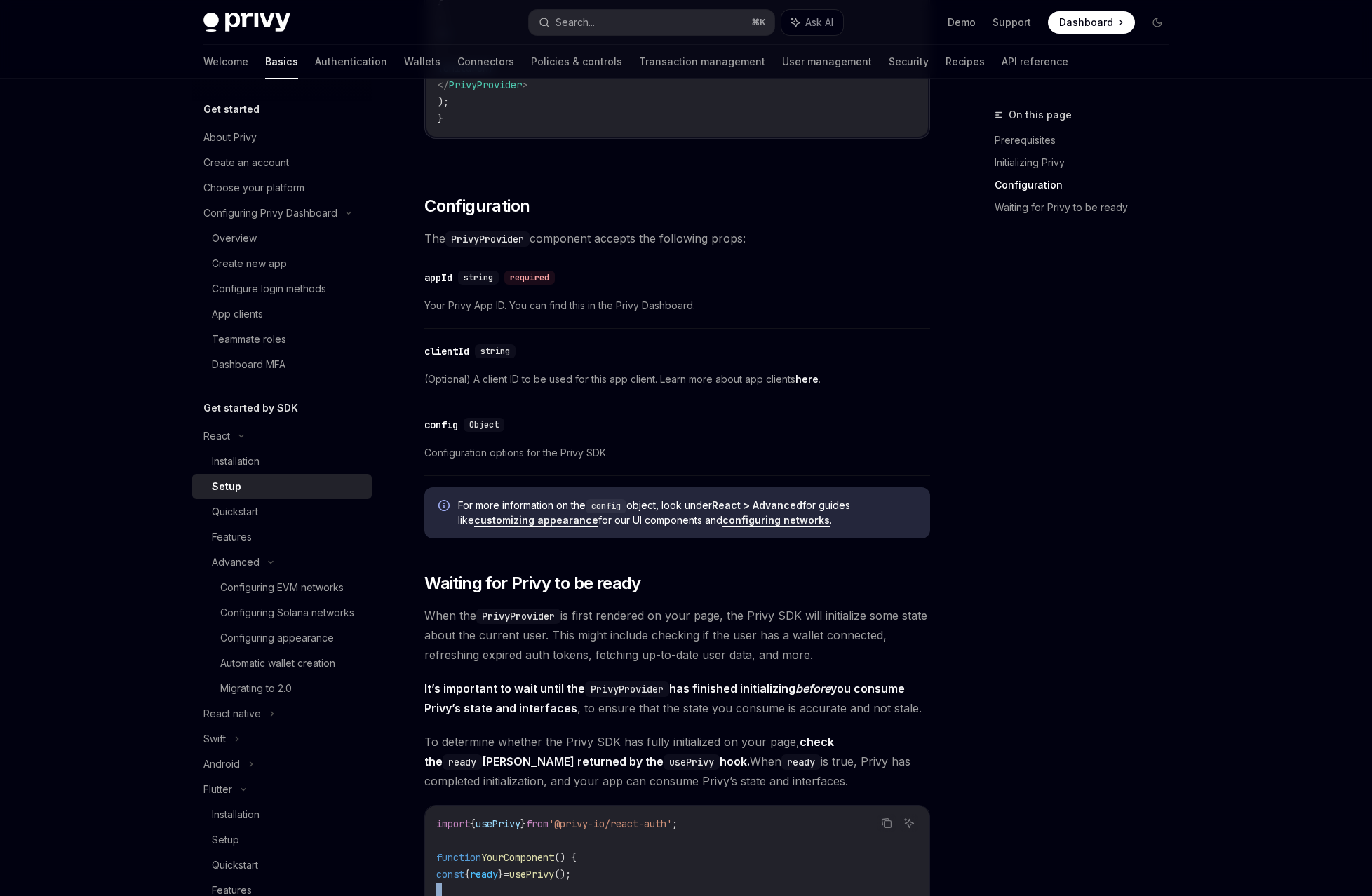
scroll to position [913, 0]
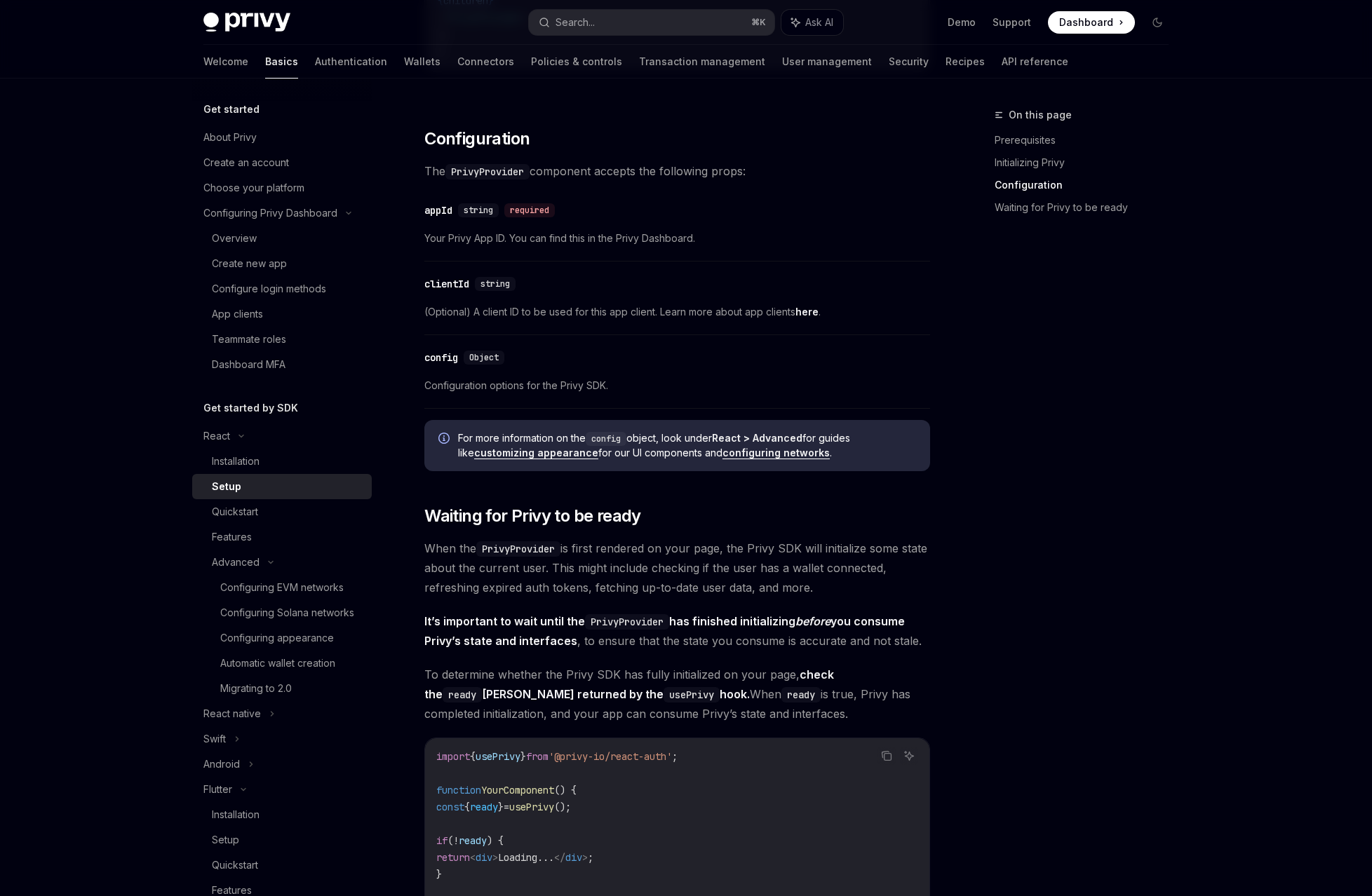
drag, startPoint x: 686, startPoint y: 528, endPoint x: 729, endPoint y: 528, distance: 43.0
drag, startPoint x: 741, startPoint y: 527, endPoint x: 850, endPoint y: 521, distance: 109.2
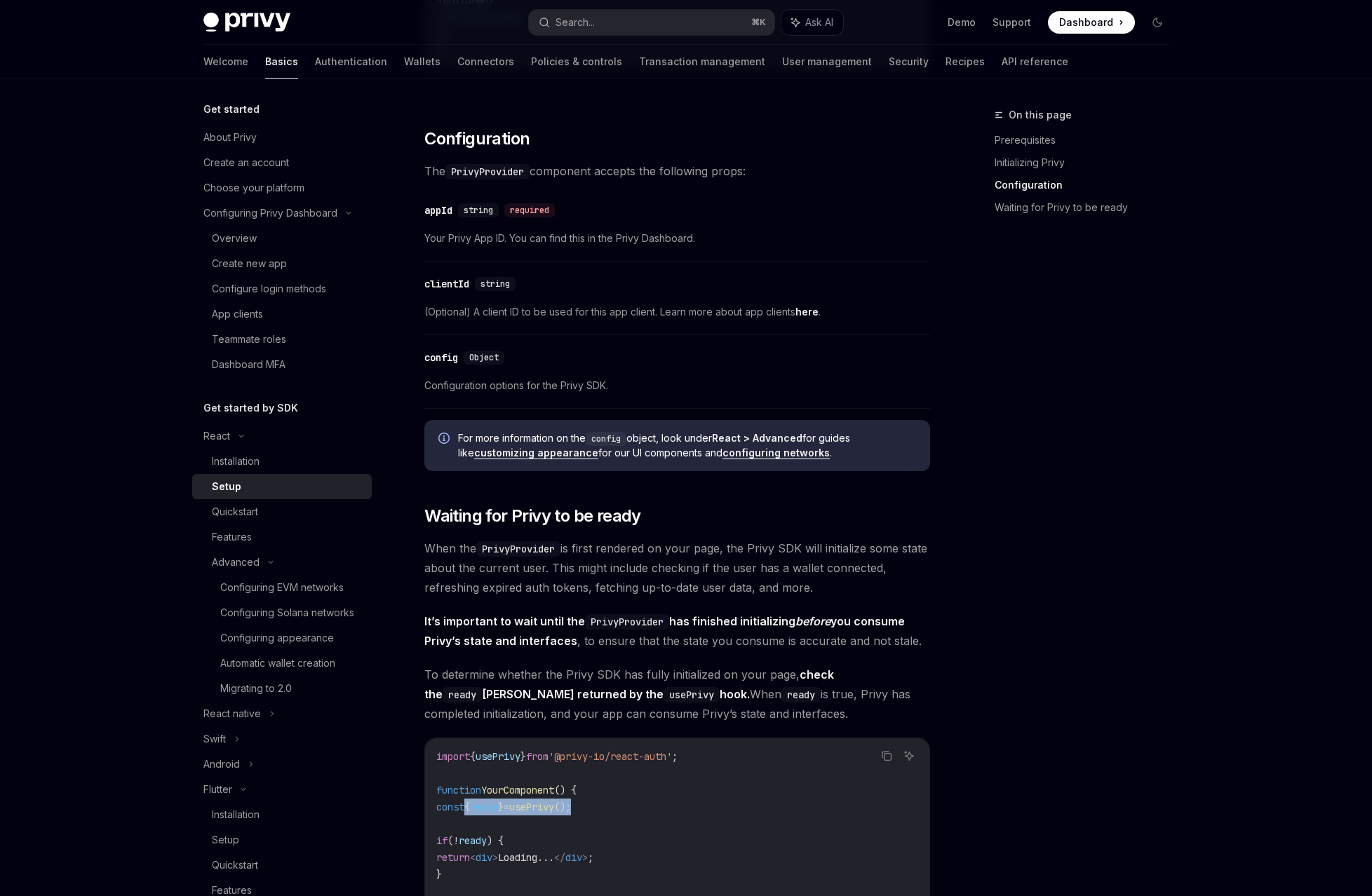
drag, startPoint x: 641, startPoint y: 384, endPoint x: 530, endPoint y: 381, distance: 111.0
click at [531, 748] on code "import { usePrivy } from '@privy-io/react-auth' ; function YourComponent () { c…" at bounding box center [677, 849] width 482 height 202
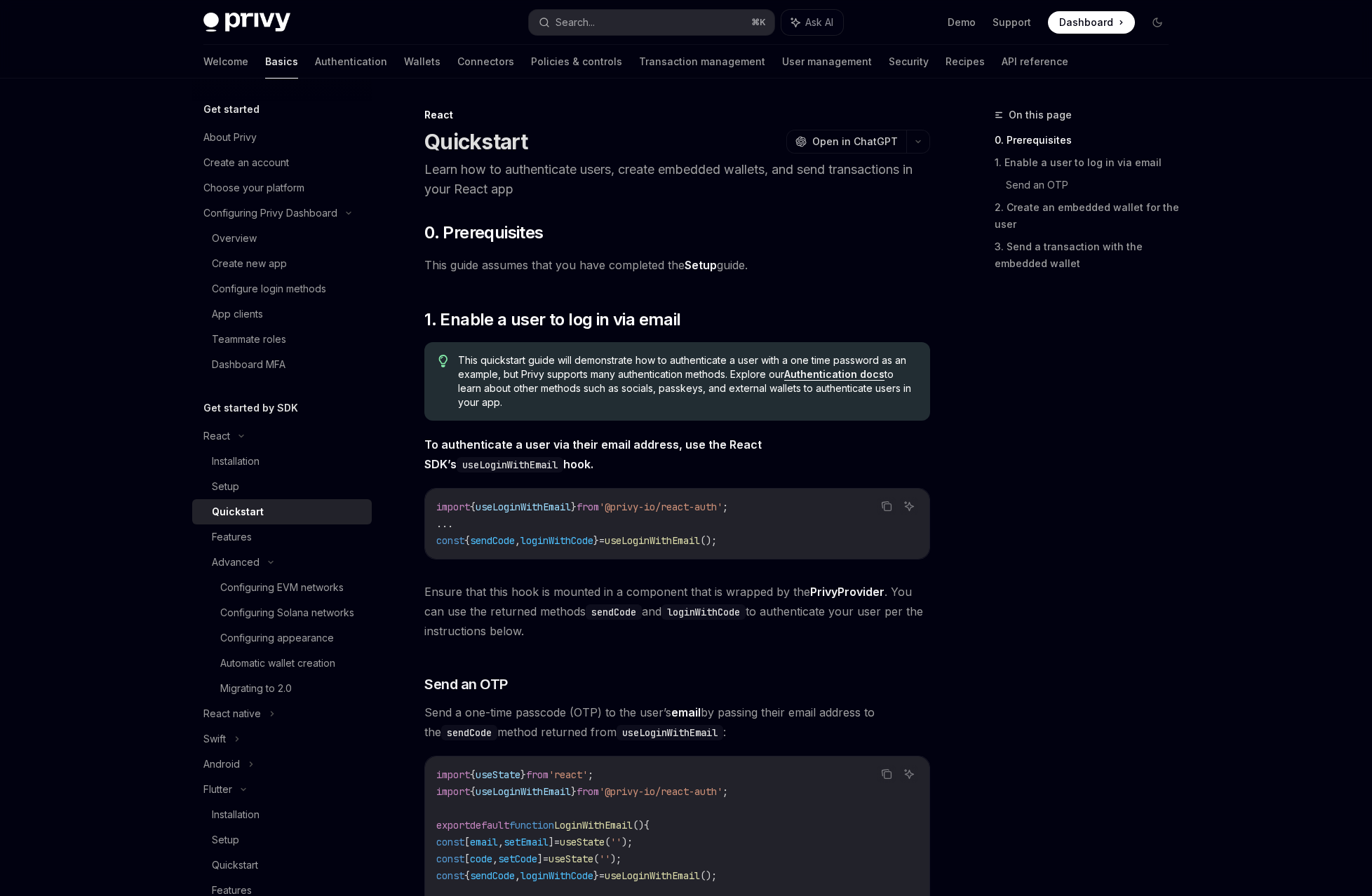
drag, startPoint x: 577, startPoint y: 204, endPoint x: 747, endPoint y: 204, distance: 170.0
click at [747, 255] on span "This guide assumes that you have completed the Setup guide." at bounding box center [677, 265] width 506 height 20
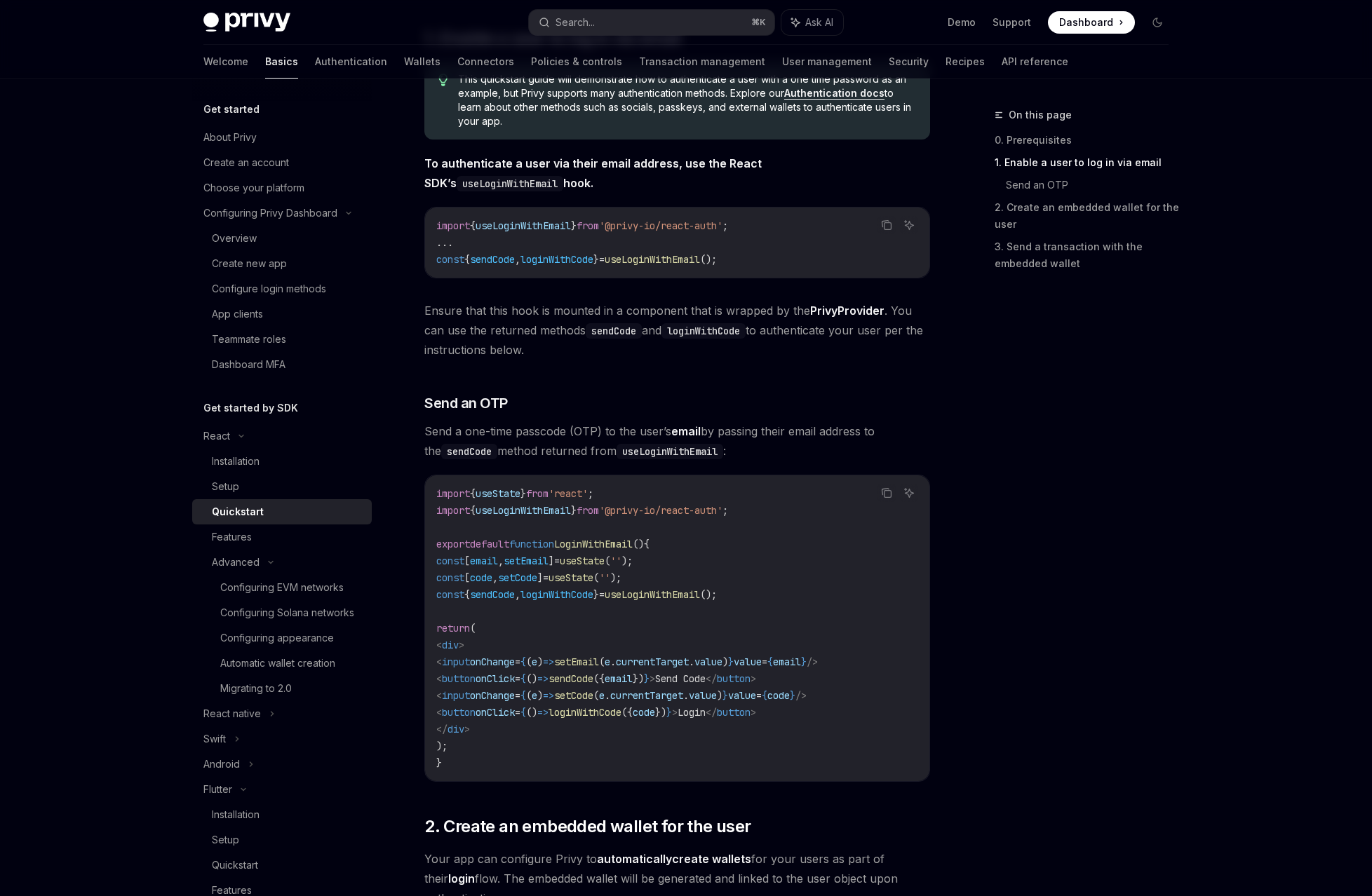
scroll to position [279, 0]
click at [578, 488] on code "import { useState } from 'react' ; import { useLoginWithEmail } from '@privy-io…" at bounding box center [677, 631] width 482 height 286
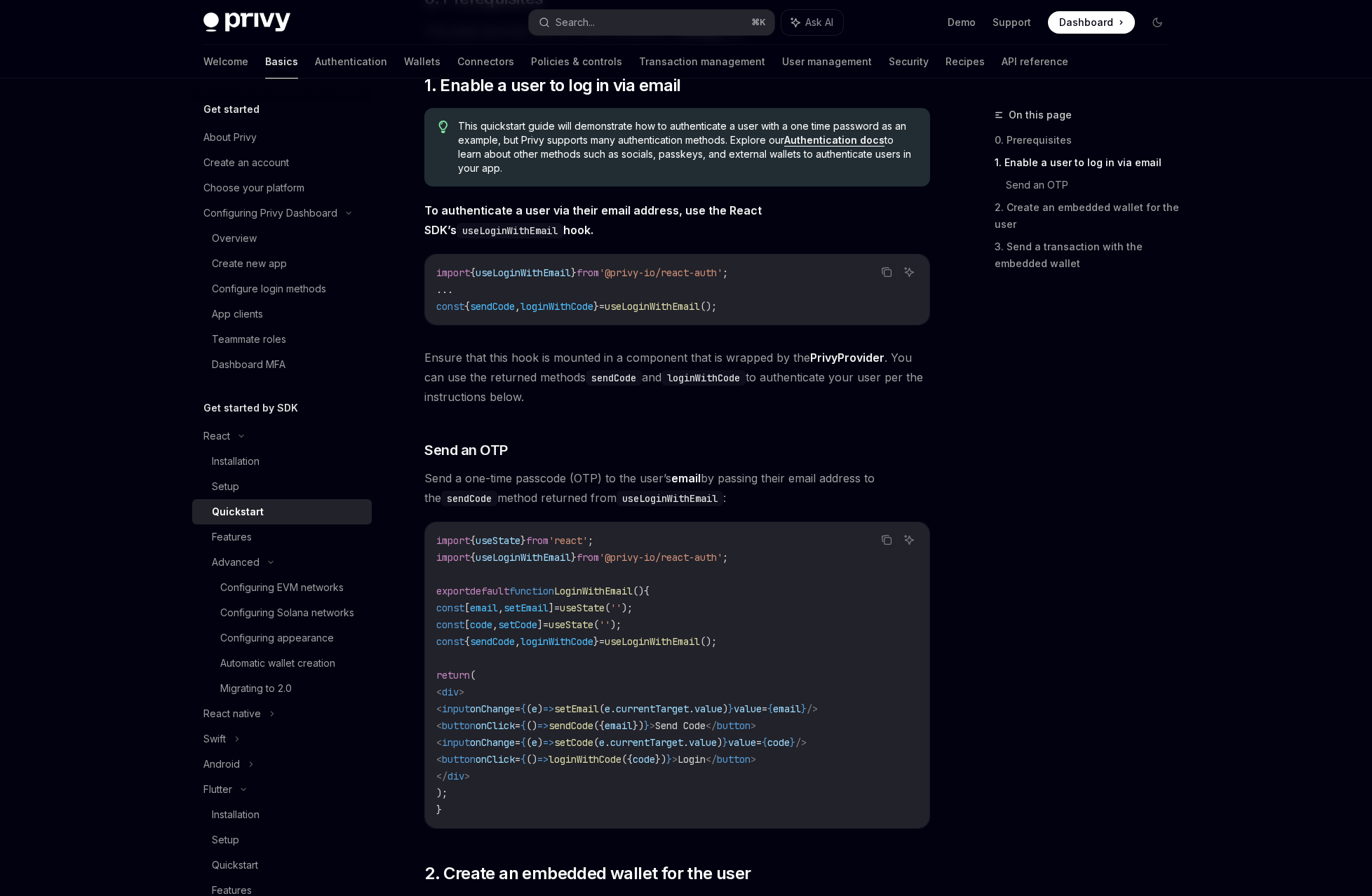
scroll to position [242, 0]
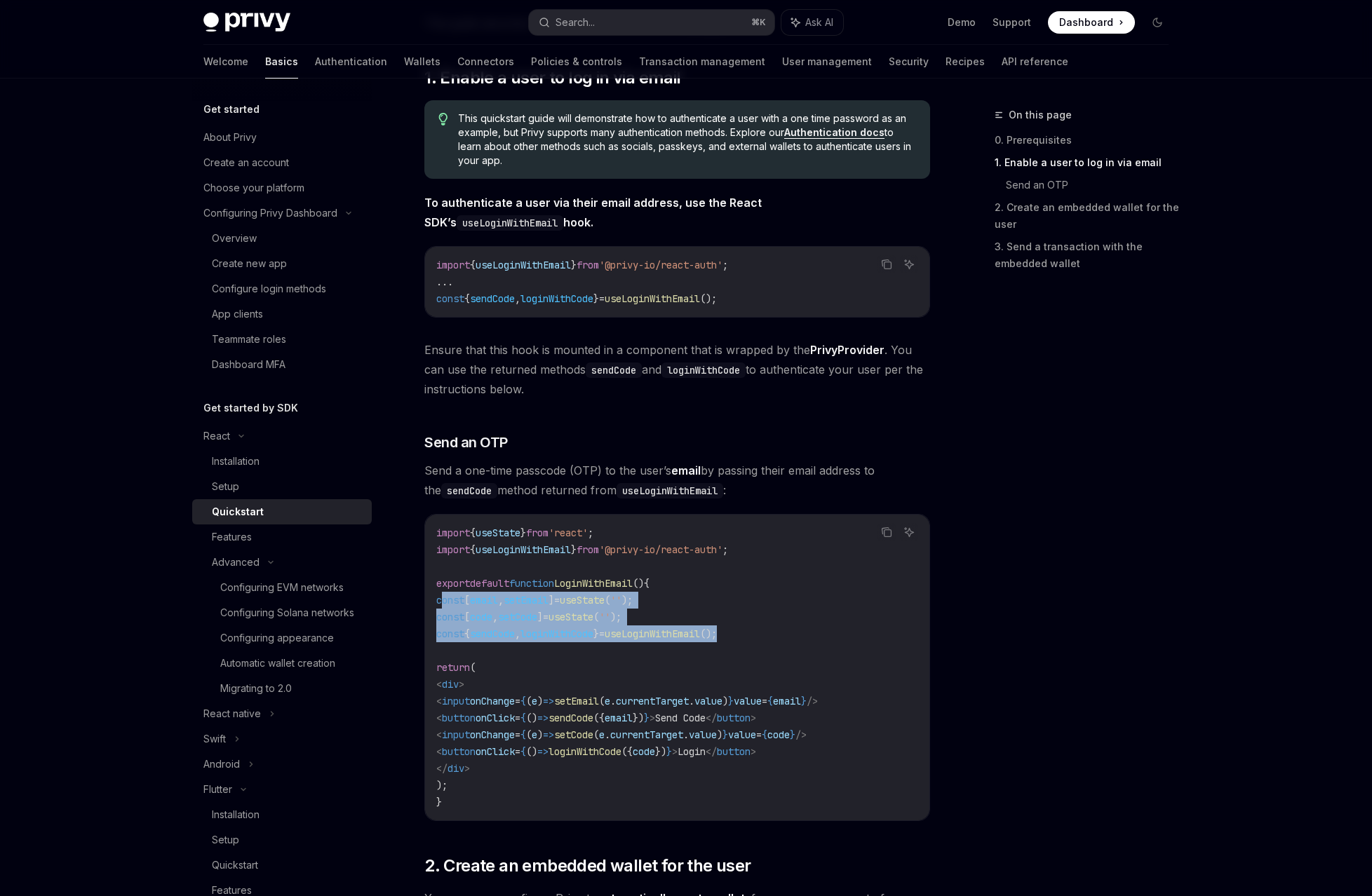
drag, startPoint x: 752, startPoint y: 420, endPoint x: 503, endPoint y: 394, distance: 250.4
click at [503, 525] on code "import { useState } from 'react' ; import { useLoginWithEmail } from '@privy-io…" at bounding box center [677, 668] width 482 height 286
copy code "const [ email , setEmail ] = useState ( '' ); const [ code , setCode ] = useSta…"
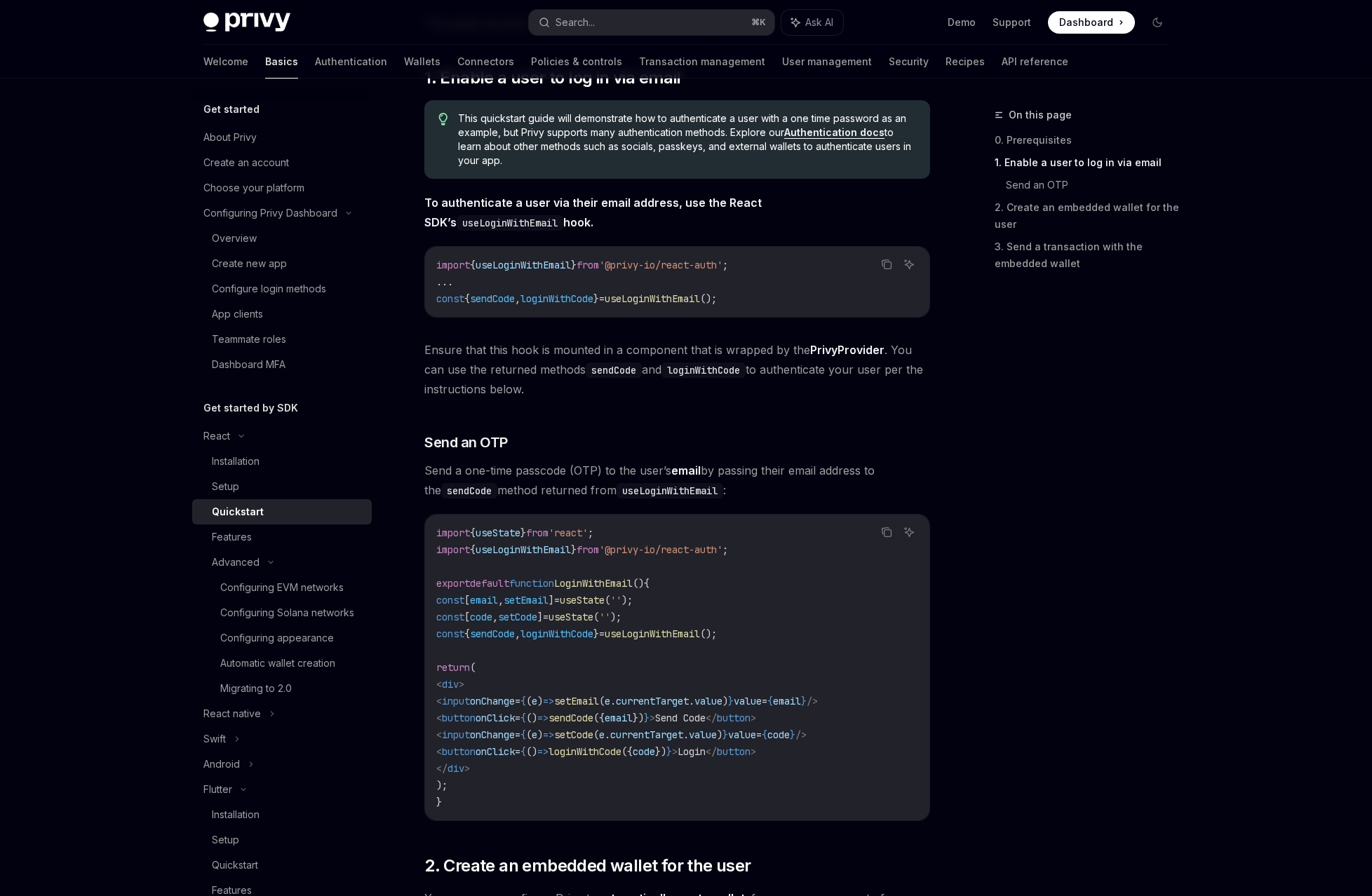
click at [753, 525] on code "import { useState } from 'react' ; import { useLoginWithEmail } from '@privy-io…" at bounding box center [677, 668] width 482 height 286
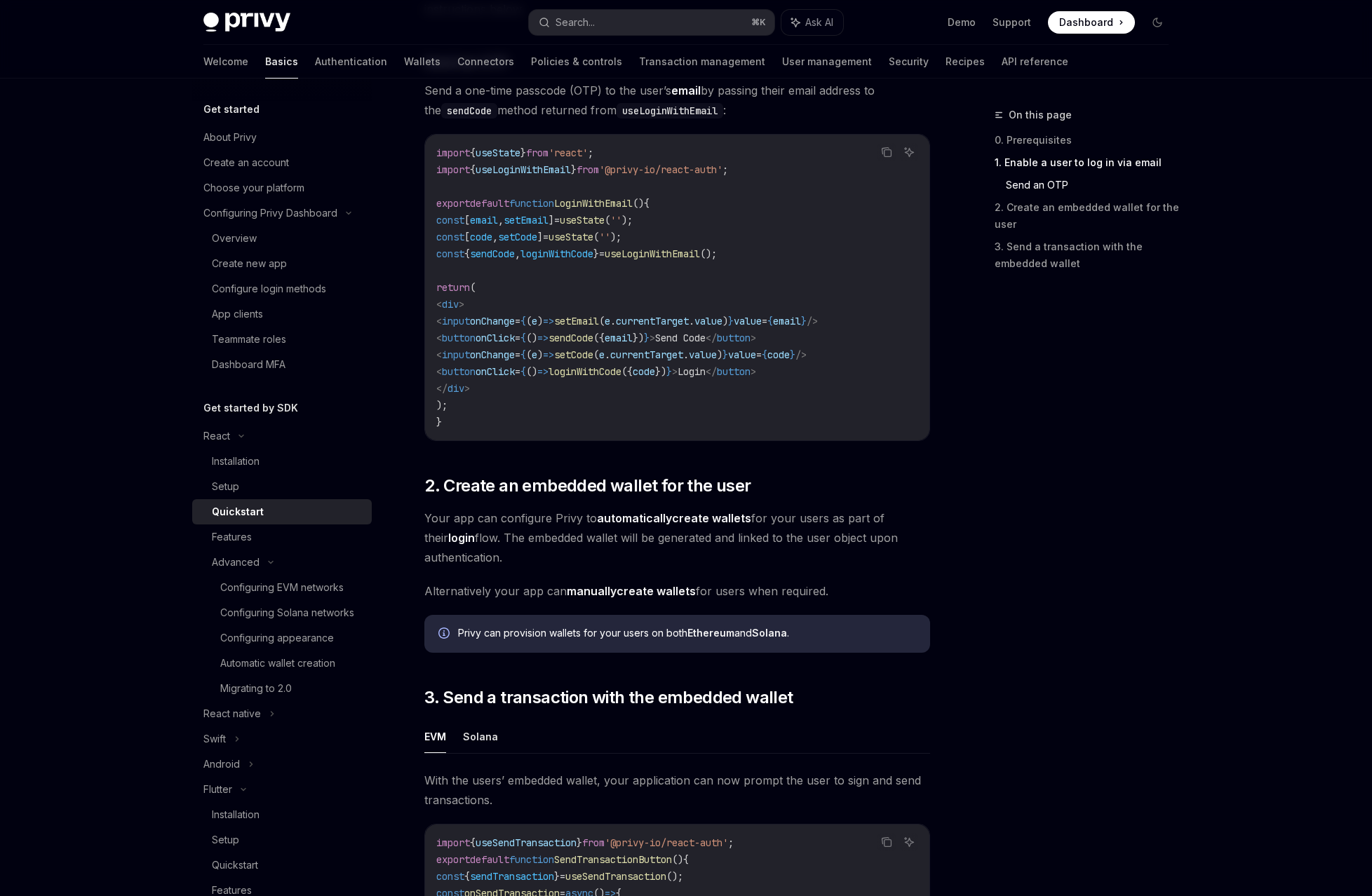
scroll to position [618, 0]
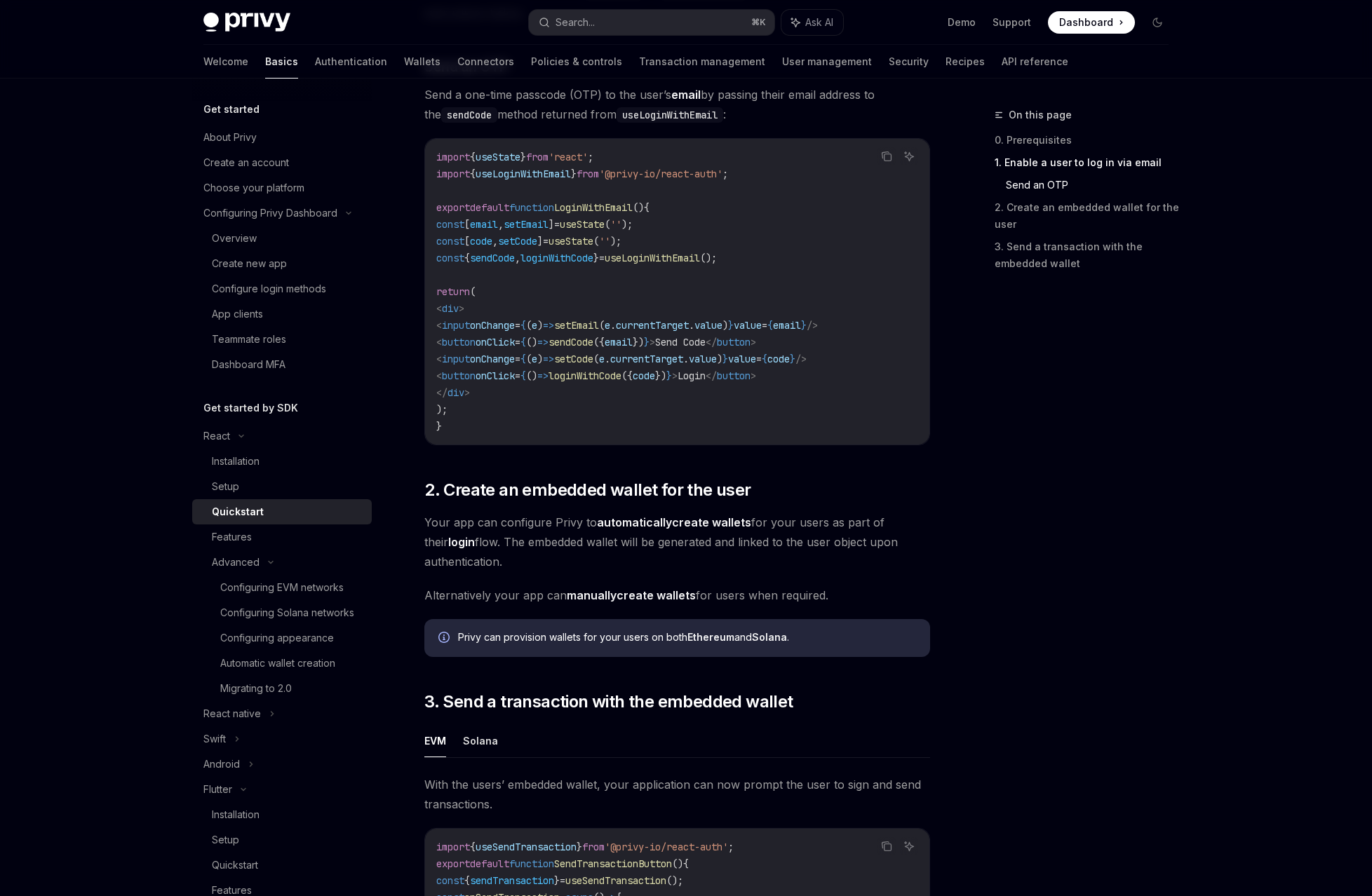
click at [669, 515] on strong "automatically" at bounding box center [634, 522] width 75 height 14
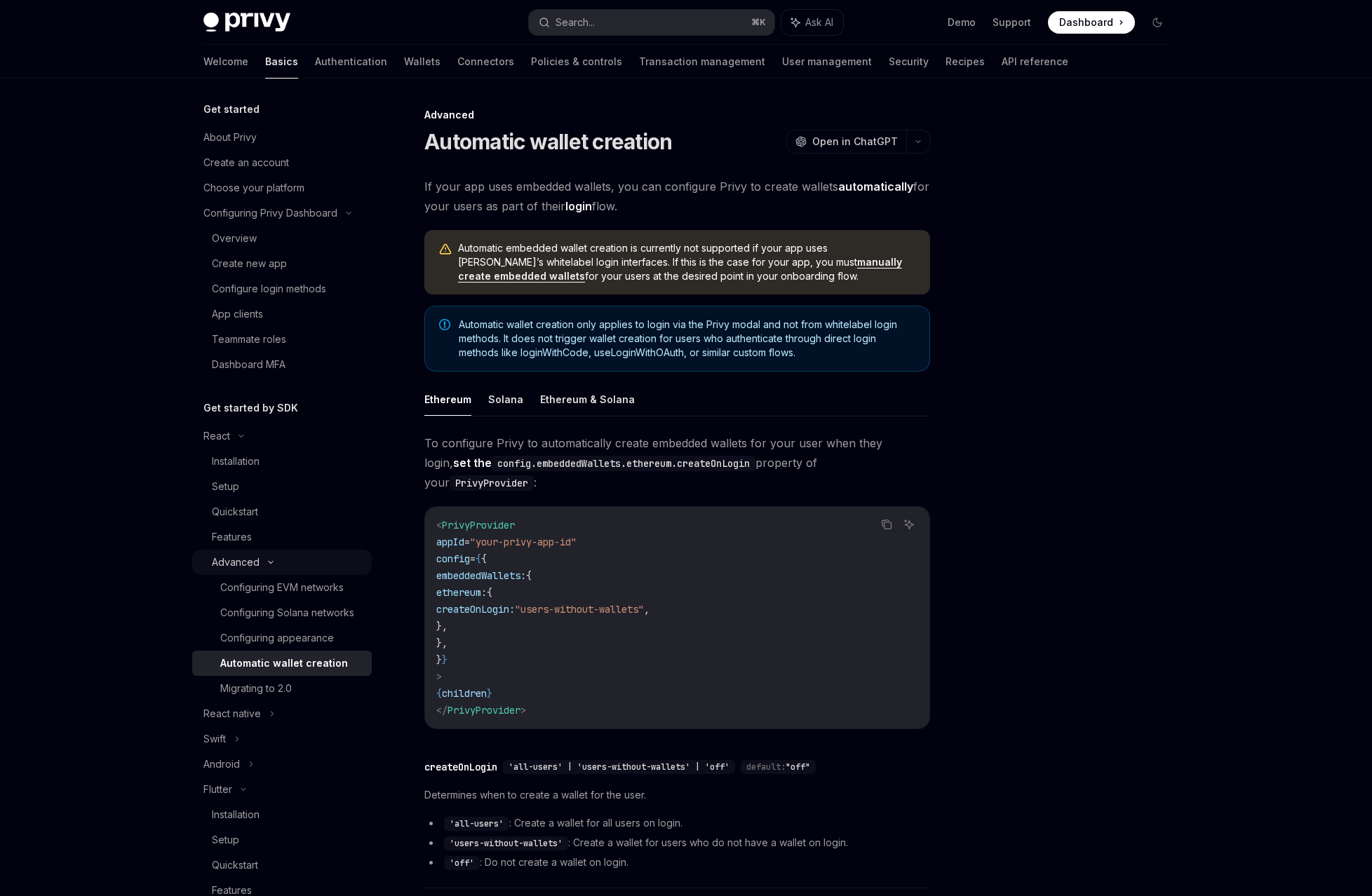
click at [260, 554] on div "Advanced" at bounding box center [236, 562] width 47 height 17
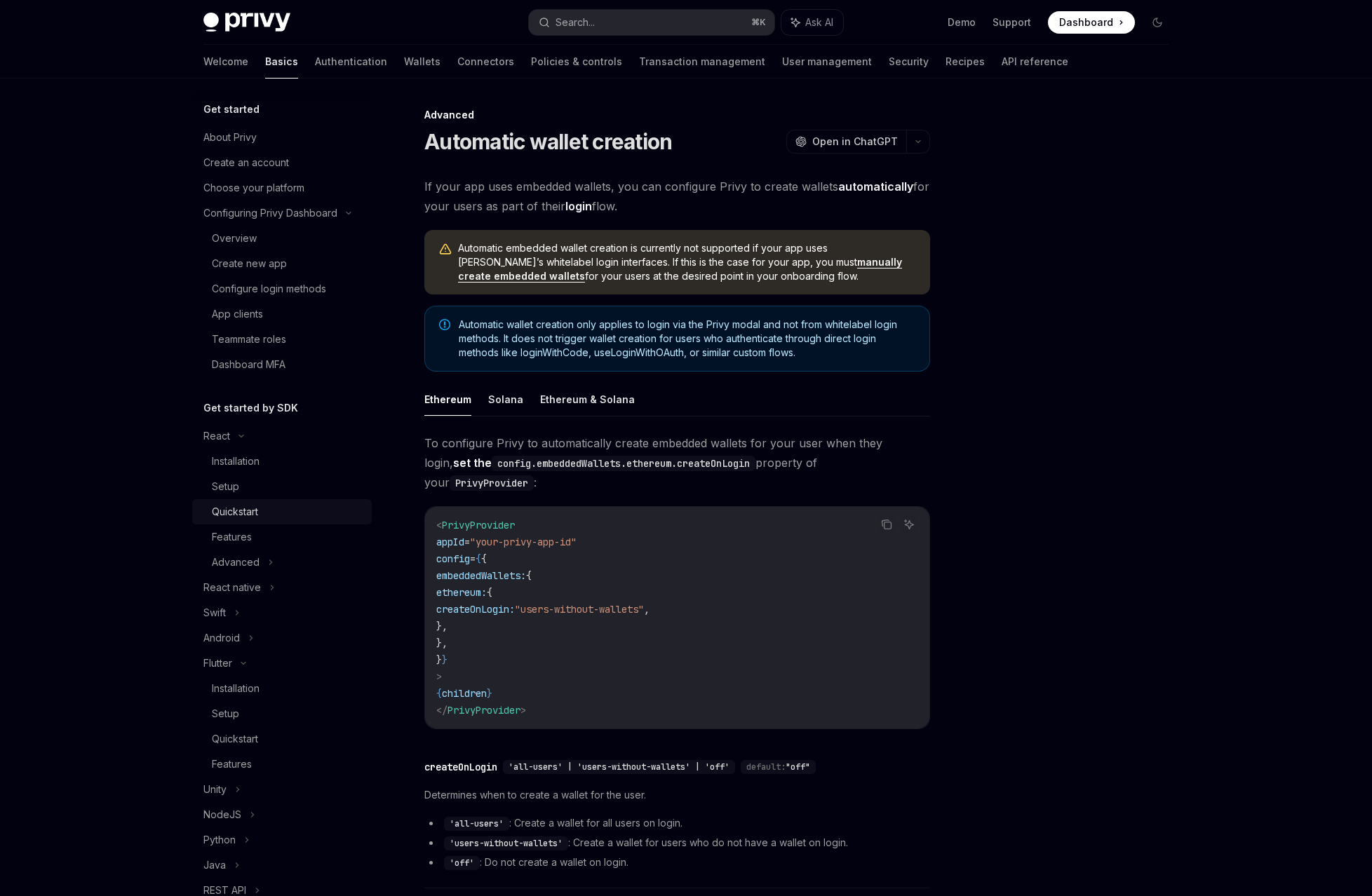
click at [258, 503] on div "Quickstart" at bounding box center [235, 512] width 46 height 17
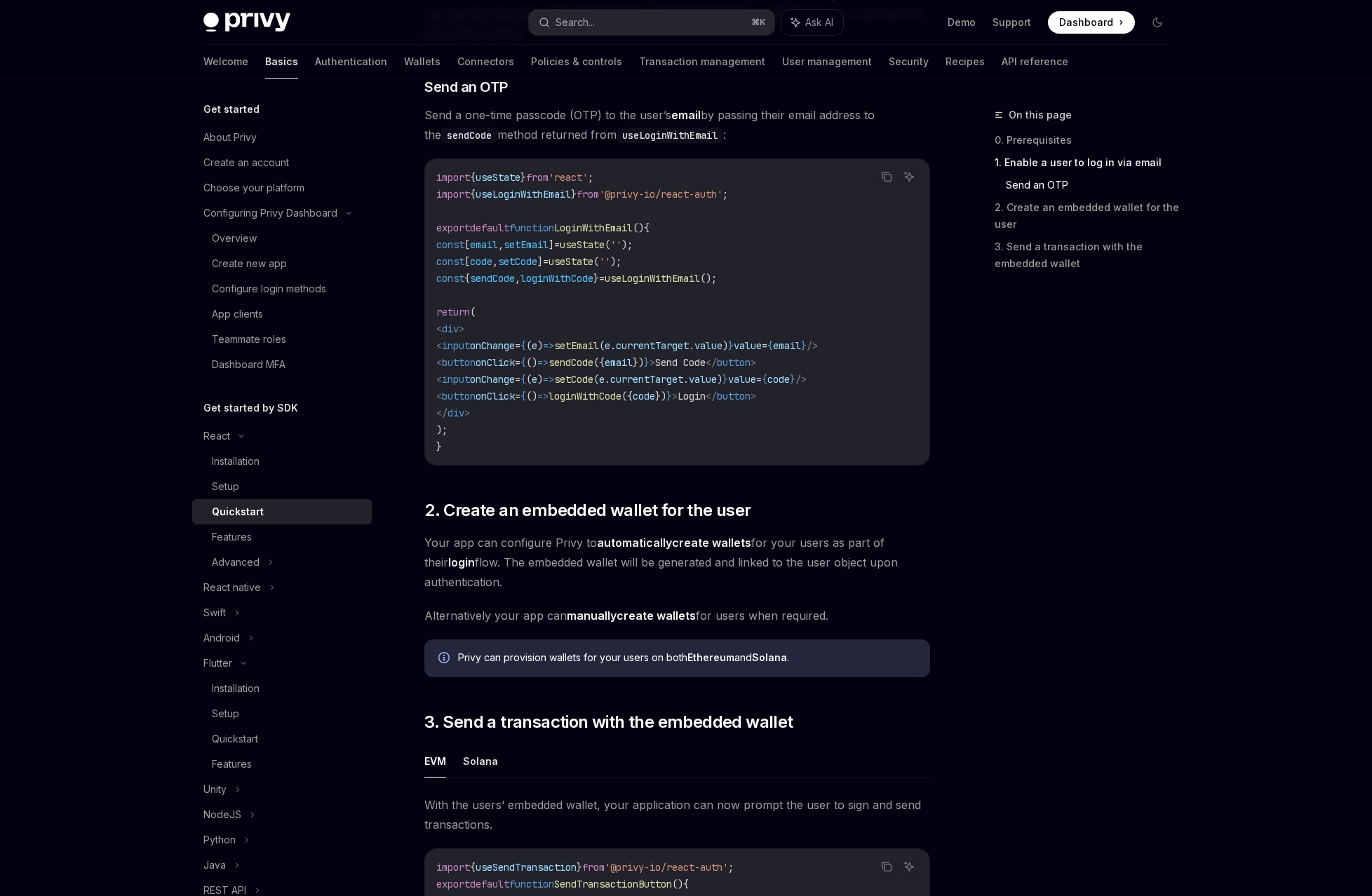
scroll to position [633, 0]
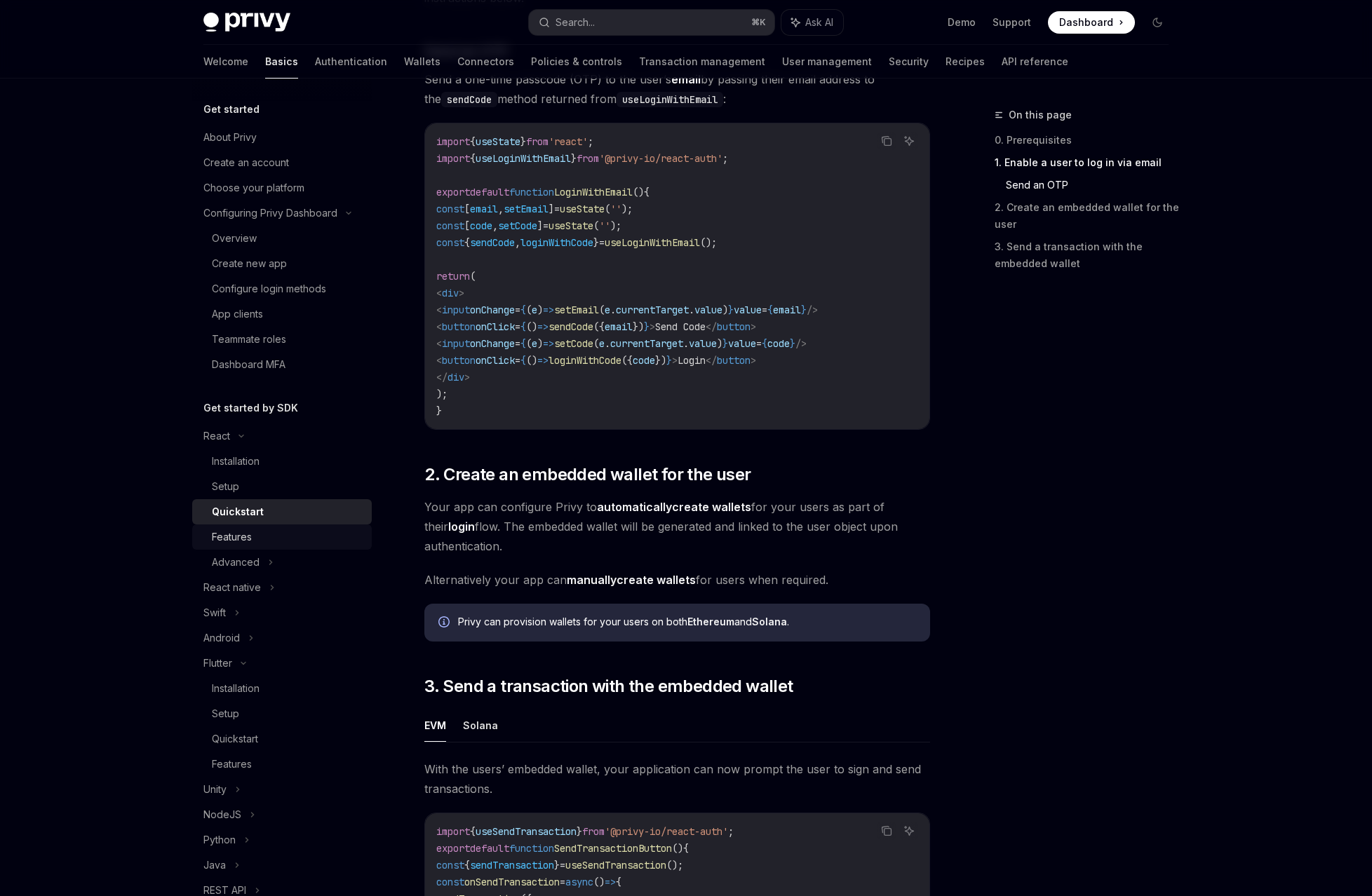
click at [363, 528] on div "Features" at bounding box center [288, 537] width 152 height 17
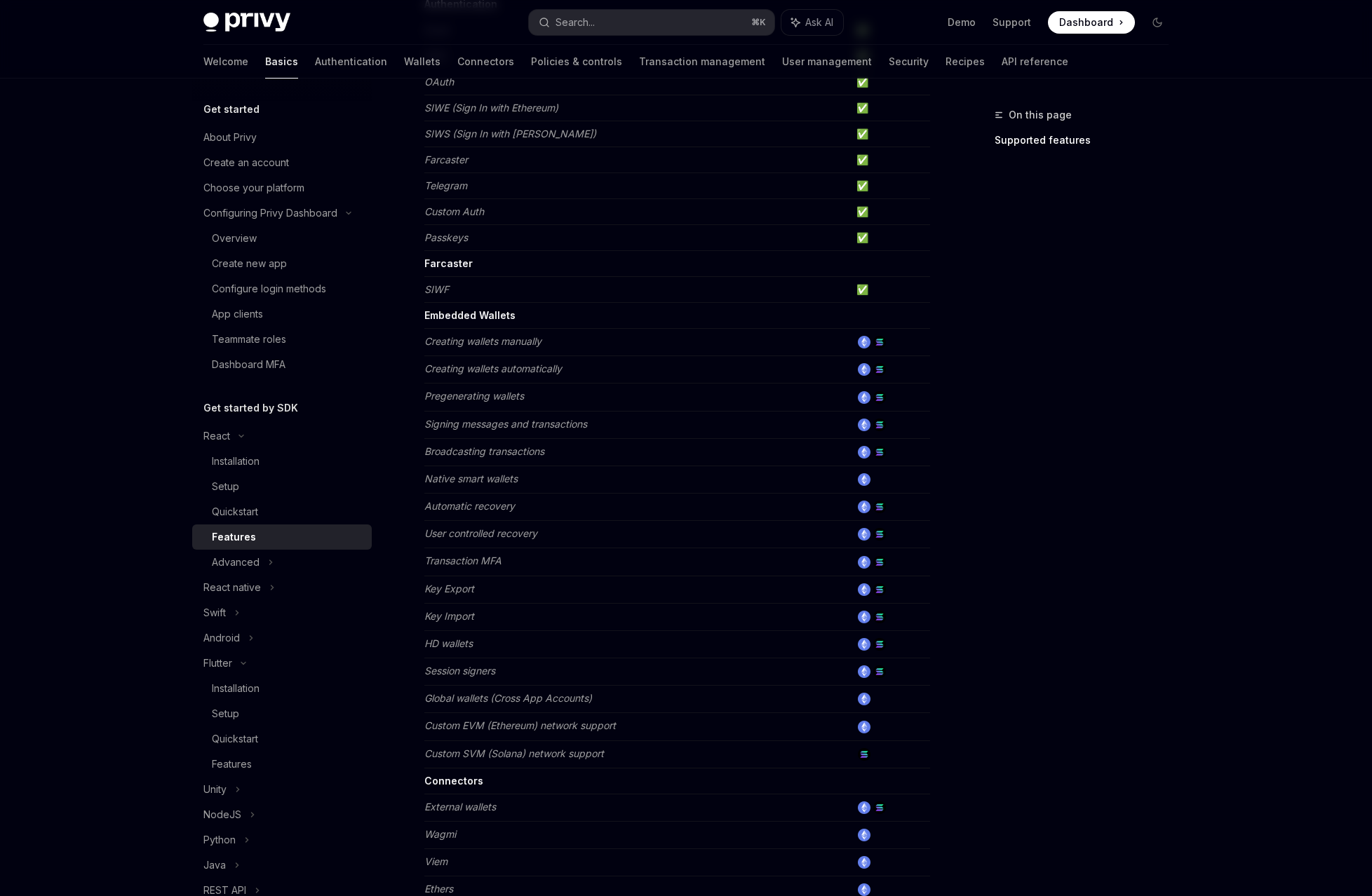
scroll to position [321, 0]
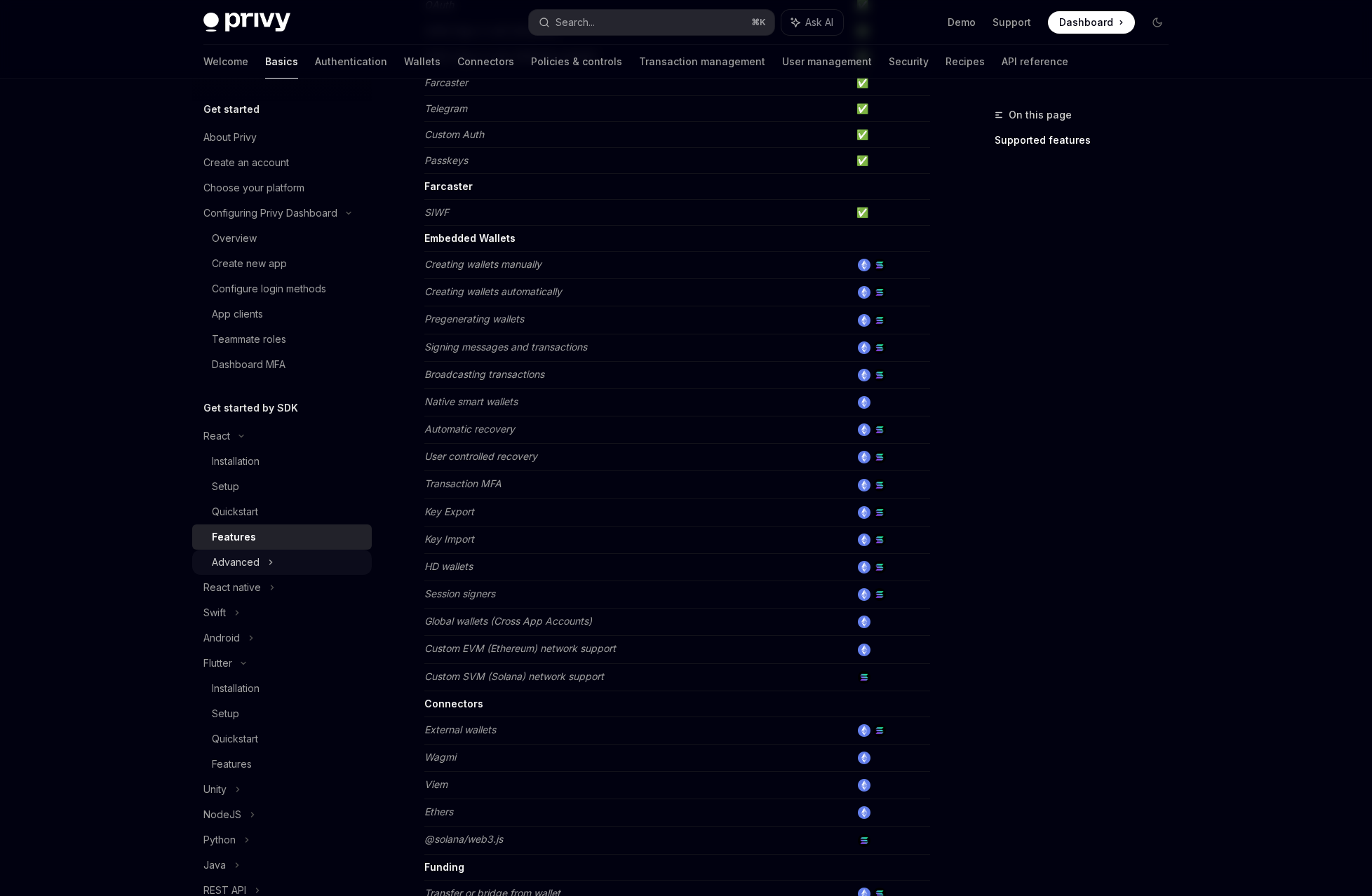
click at [260, 554] on div "Advanced" at bounding box center [236, 562] width 47 height 17
type textarea "*"
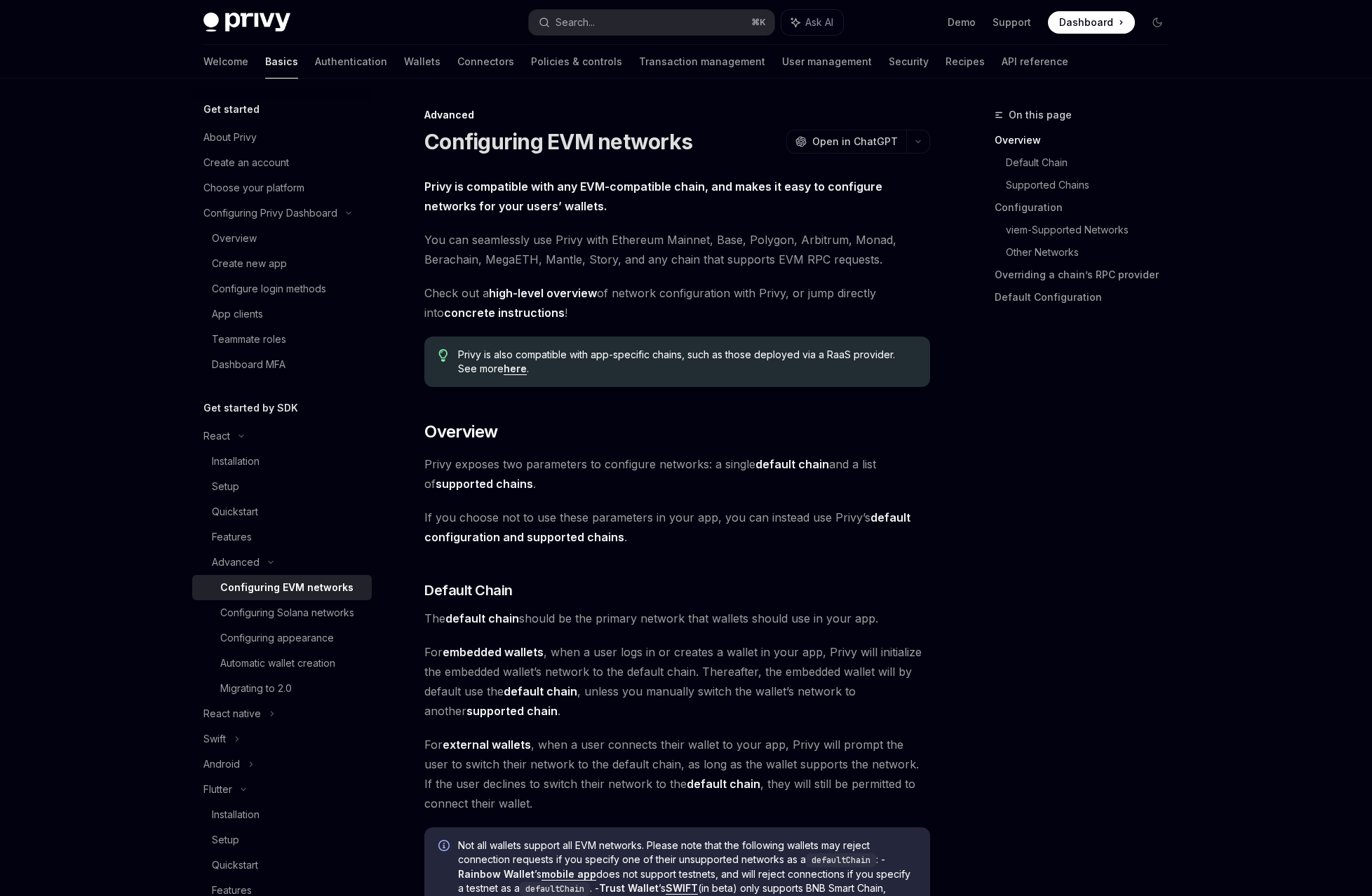
click at [527, 362] on link "here" at bounding box center [515, 368] width 23 height 12
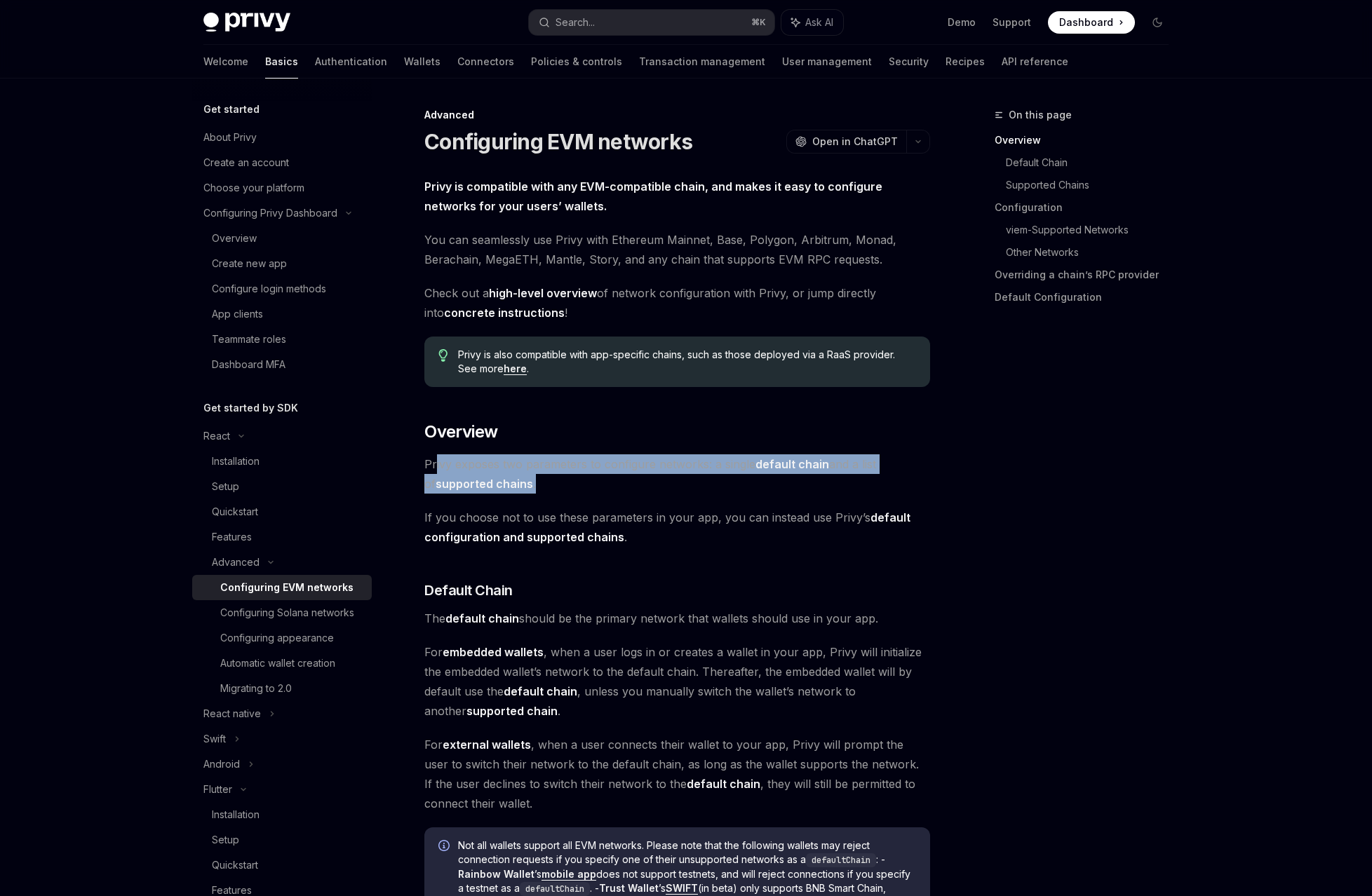
drag, startPoint x: 498, startPoint y: 343, endPoint x: 711, endPoint y: 358, distance: 213.5
click at [711, 454] on span "[PERSON_NAME] exposes two parameters to configure networks: a single default ch…" at bounding box center [677, 473] width 506 height 39
